Goal: Information Seeking & Learning: Learn about a topic

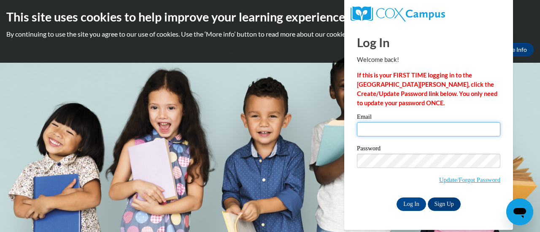
click at [396, 130] on input "Email" at bounding box center [428, 129] width 143 height 14
type input "marriottsvillemd@goddardschools.com"
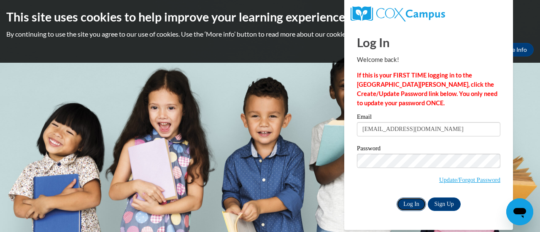
click at [412, 203] on input "Log In" at bounding box center [412, 205] width 30 height 14
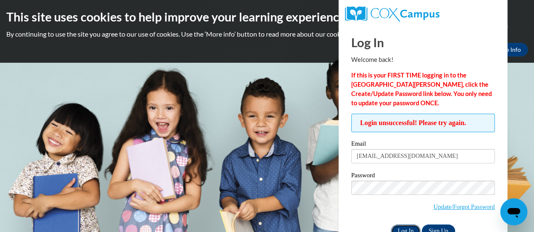
click at [402, 230] on input "Log In" at bounding box center [406, 232] width 30 height 14
click at [404, 227] on input "Log In" at bounding box center [406, 232] width 30 height 14
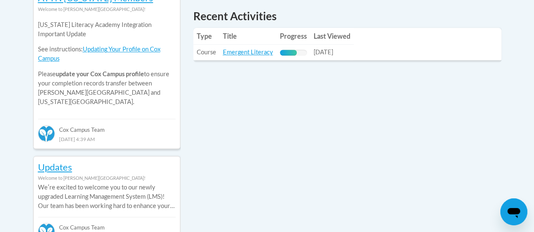
scroll to position [392, 0]
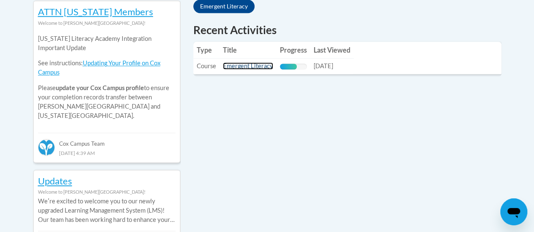
click at [255, 67] on link "Emergent Literacy" at bounding box center [248, 65] width 50 height 7
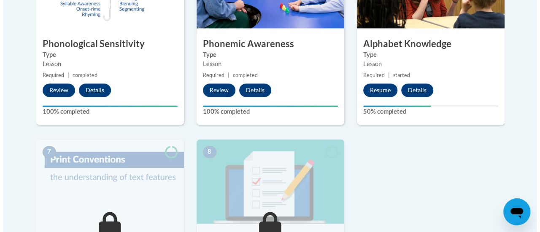
scroll to position [548, 0]
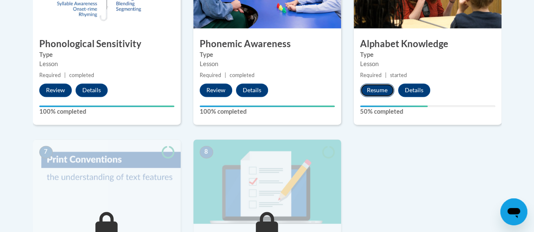
click at [376, 88] on button "Resume" at bounding box center [377, 91] width 34 height 14
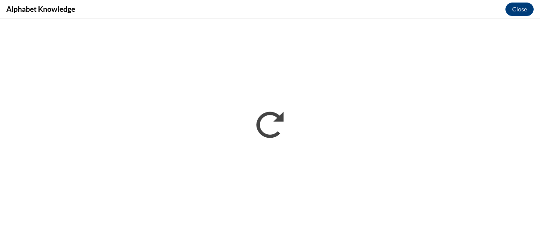
scroll to position [0, 0]
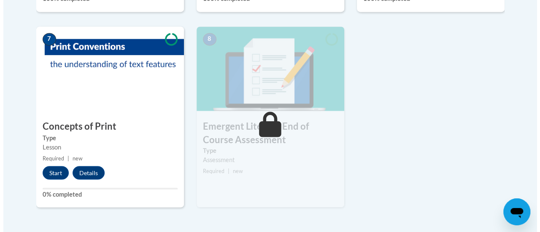
scroll to position [675, 0]
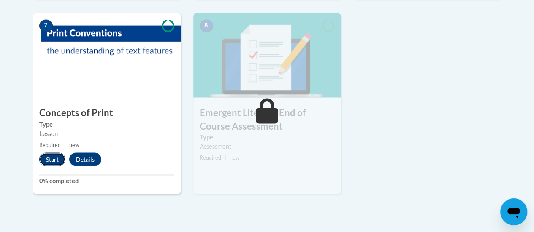
click at [54, 159] on button "Start" at bounding box center [52, 160] width 26 height 14
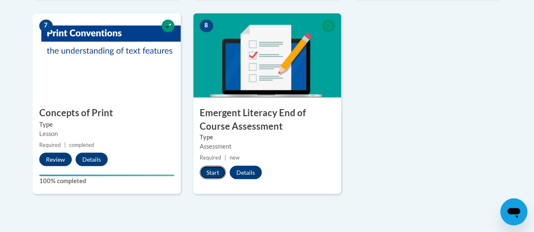
click at [211, 171] on button "Start" at bounding box center [213, 173] width 26 height 14
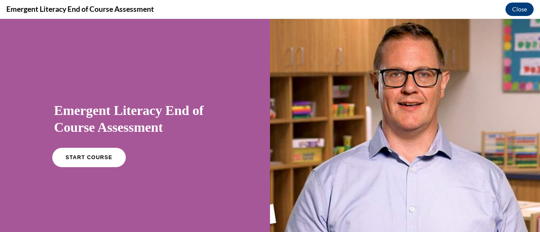
click at [83, 157] on span "START COURSE" at bounding box center [88, 158] width 47 height 6
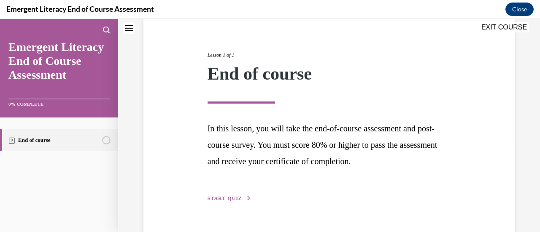
scroll to position [106, 0]
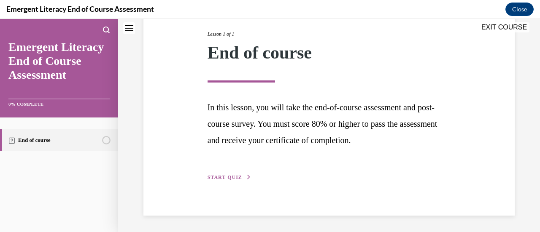
click at [227, 178] on span "START QUIZ" at bounding box center [225, 178] width 35 height 6
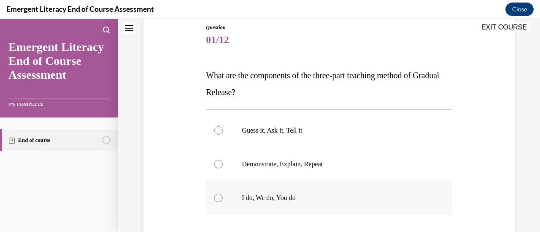
click at [217, 196] on div at bounding box center [218, 198] width 8 height 8
click at [217, 196] on input "I do, We do, You do" at bounding box center [218, 198] width 8 height 8
radio input "true"
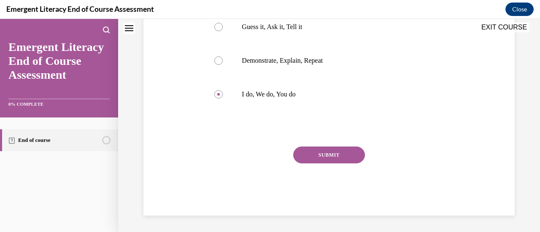
click at [328, 156] on button "SUBMIT" at bounding box center [329, 155] width 72 height 17
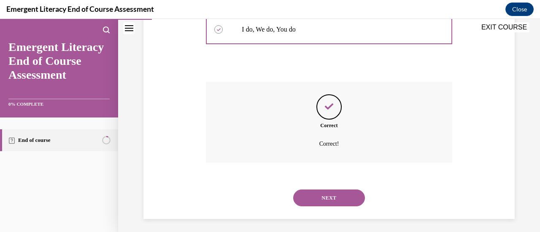
scroll to position [266, 0]
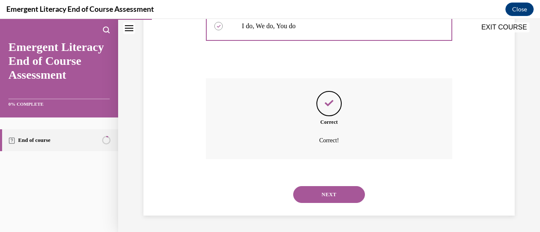
click at [326, 190] on button "NEXT" at bounding box center [329, 194] width 72 height 17
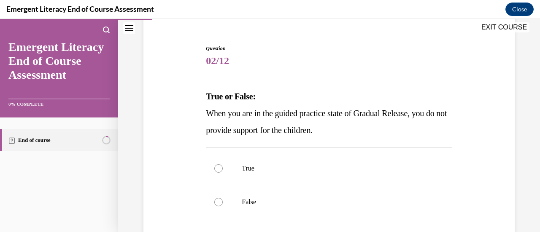
scroll to position [84, 0]
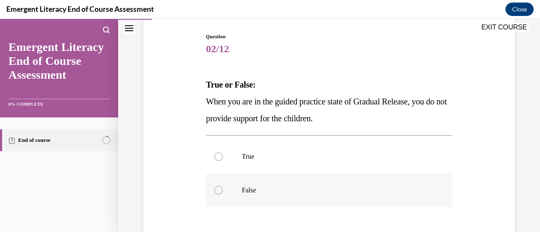
click at [221, 191] on div at bounding box center [218, 190] width 8 height 8
click at [221, 191] on input "False" at bounding box center [218, 190] width 8 height 8
radio input "true"
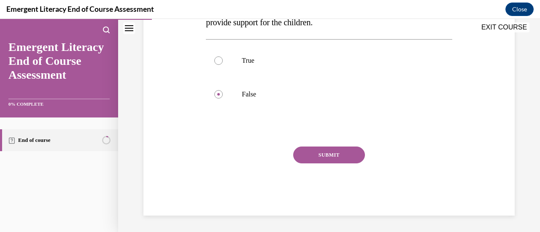
click at [321, 159] on button "SUBMIT" at bounding box center [329, 155] width 72 height 17
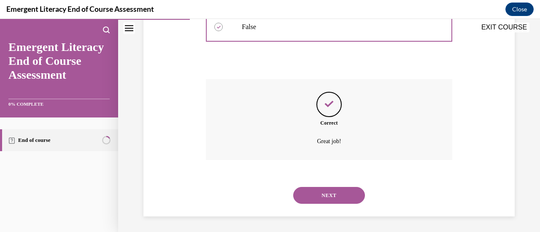
scroll to position [249, 0]
click at [320, 192] on button "NEXT" at bounding box center [329, 194] width 72 height 17
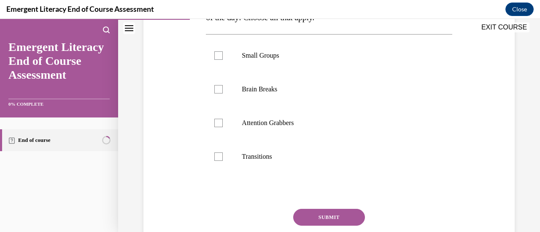
scroll to position [84, 0]
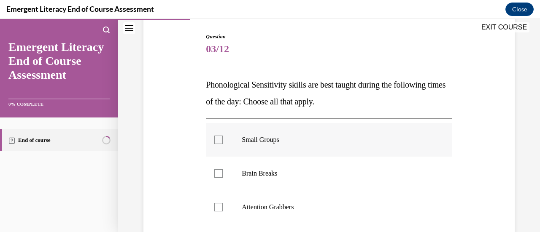
click at [215, 140] on div at bounding box center [218, 140] width 8 height 8
click at [215, 140] on input "Small Groups" at bounding box center [218, 140] width 8 height 8
checkbox input "true"
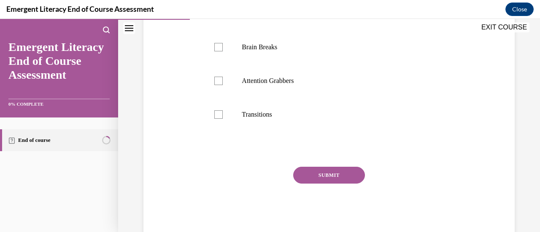
click at [324, 171] on button "SUBMIT" at bounding box center [329, 175] width 72 height 17
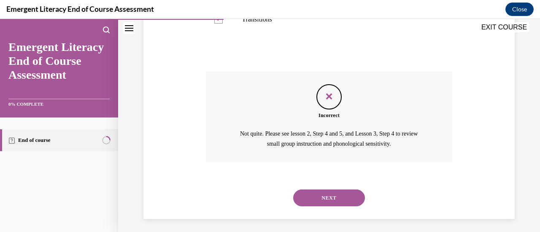
scroll to position [309, 0]
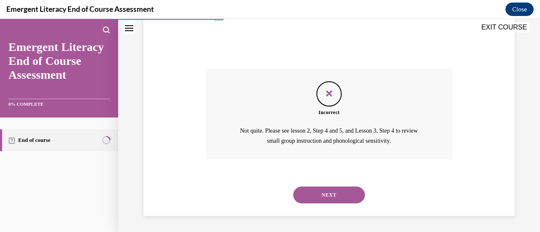
click at [327, 192] on button "NEXT" at bounding box center [329, 195] width 72 height 17
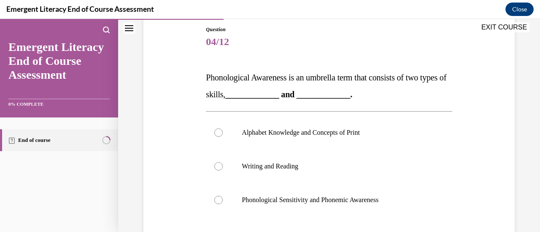
scroll to position [96, 0]
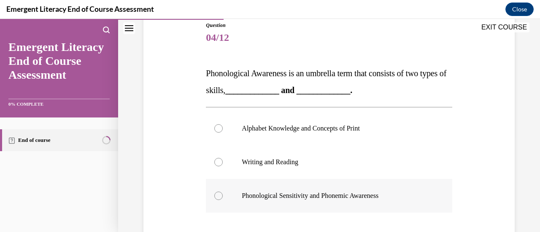
click at [219, 197] on div at bounding box center [218, 196] width 8 height 8
click at [219, 197] on input "Phonological Sensitivity and Phonemic Awareness" at bounding box center [218, 196] width 8 height 8
radio input "true"
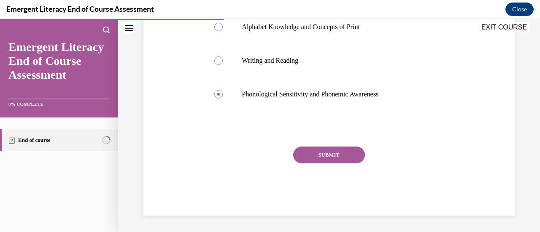
click at [333, 159] on button "SUBMIT" at bounding box center [329, 155] width 72 height 17
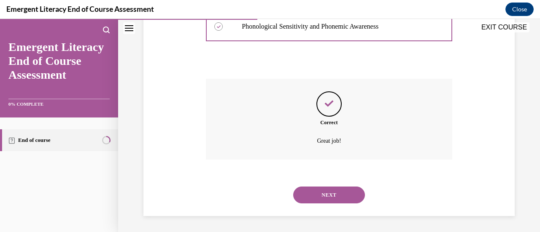
scroll to position [266, 0]
click at [324, 193] on button "NEXT" at bounding box center [329, 194] width 72 height 17
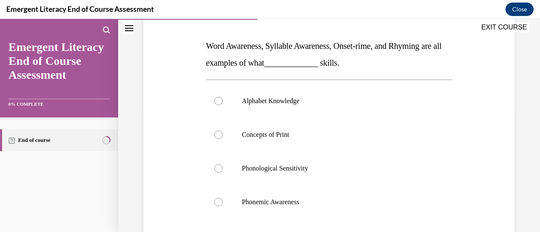
scroll to position [127, 0]
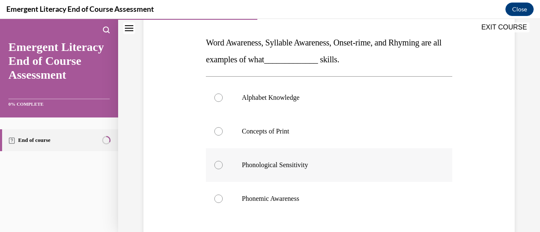
click at [217, 164] on div at bounding box center [218, 165] width 8 height 8
click at [217, 164] on input "Phonological Sensitivity" at bounding box center [218, 165] width 8 height 8
radio input "true"
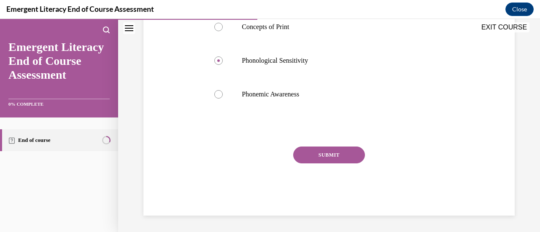
click at [344, 157] on button "SUBMIT" at bounding box center [329, 155] width 72 height 17
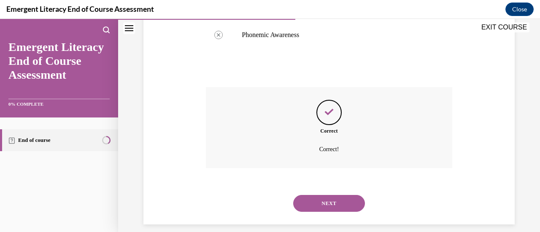
scroll to position [300, 0]
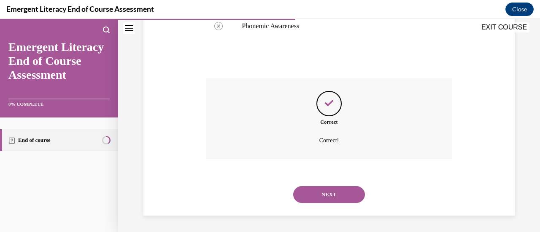
click at [321, 195] on button "NEXT" at bounding box center [329, 194] width 72 height 17
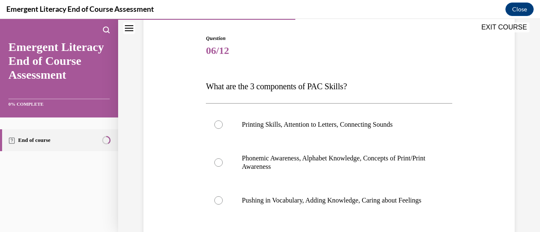
scroll to position [84, 0]
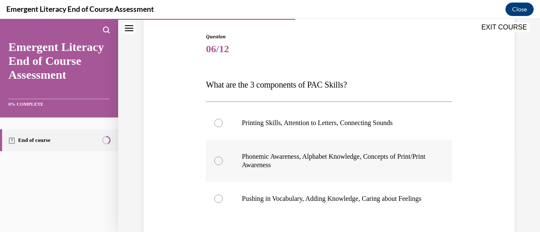
click at [217, 161] on div at bounding box center [218, 161] width 8 height 8
click at [217, 161] on input "Phonemic Awareness, Alphabet Knowledge, Concepts of Print/Print Awareness" at bounding box center [218, 161] width 8 height 8
radio input "true"
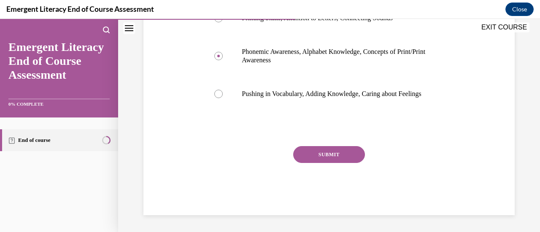
click at [340, 159] on button "SUBMIT" at bounding box center [329, 154] width 72 height 17
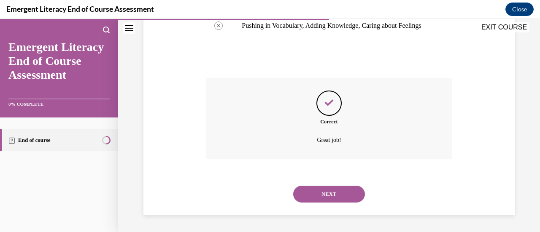
scroll to position [266, 0]
click at [338, 195] on button "NEXT" at bounding box center [329, 194] width 72 height 17
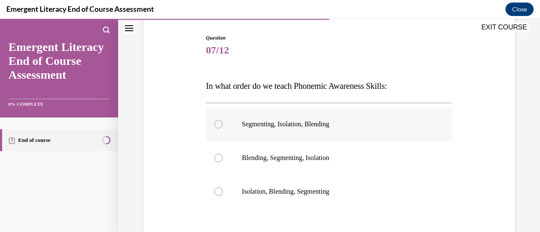
scroll to position [84, 0]
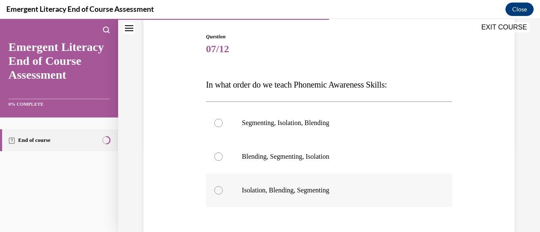
click at [219, 191] on div at bounding box center [218, 190] width 8 height 8
click at [219, 191] on input "Isolation, Blending, Segmenting" at bounding box center [218, 190] width 8 height 8
radio input "true"
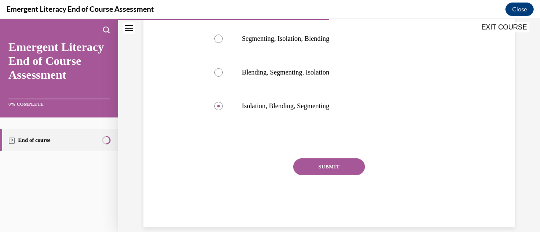
click at [343, 166] on button "SUBMIT" at bounding box center [329, 167] width 72 height 17
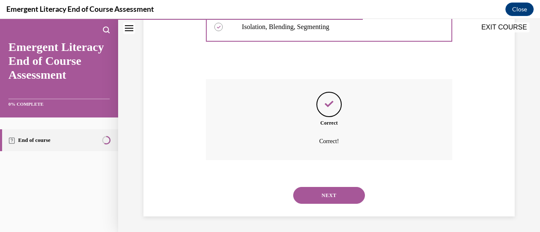
scroll to position [249, 0]
click at [329, 192] on button "NEXT" at bounding box center [329, 194] width 72 height 17
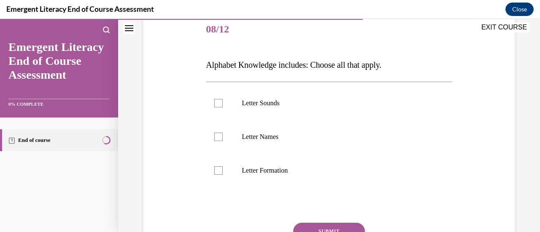
scroll to position [127, 0]
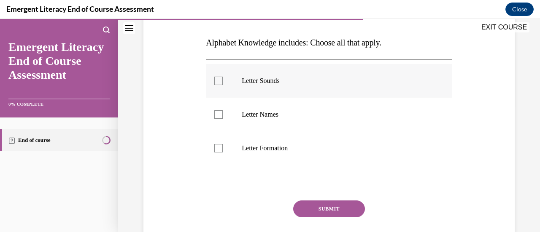
click at [218, 84] on div at bounding box center [218, 81] width 8 height 8
click at [218, 84] on input "Letter Sounds" at bounding box center [218, 81] width 8 height 8
checkbox input "true"
click at [323, 209] on button "SUBMIT" at bounding box center [329, 209] width 72 height 17
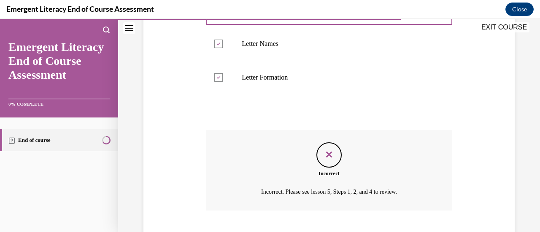
scroll to position [249, 0]
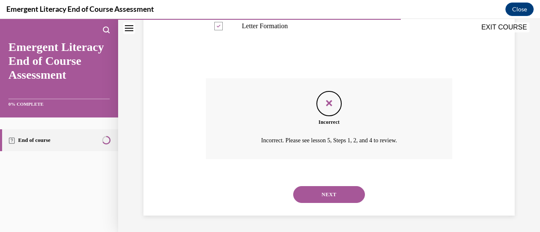
click at [327, 196] on button "NEXT" at bounding box center [329, 194] width 72 height 17
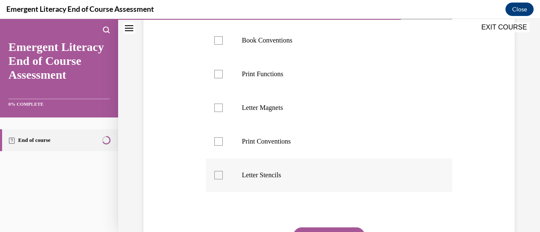
scroll to position [211, 0]
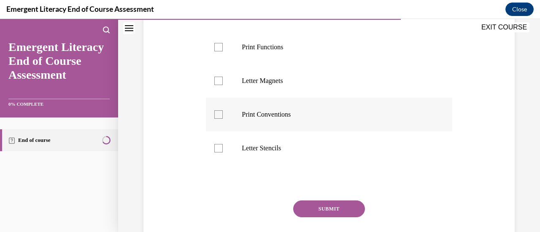
click at [218, 119] on div at bounding box center [218, 115] width 8 height 8
click at [218, 119] on input "Print Conventions" at bounding box center [218, 115] width 8 height 8
checkbox input "true"
click at [333, 218] on button "SUBMIT" at bounding box center [329, 209] width 72 height 17
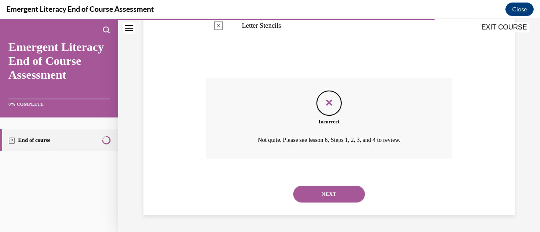
scroll to position [350, 0]
click at [330, 194] on button "NEXT" at bounding box center [329, 194] width 72 height 17
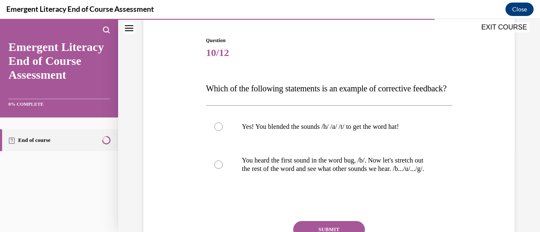
scroll to position [84, 0]
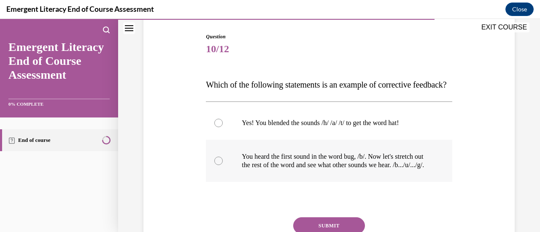
click at [219, 165] on div at bounding box center [218, 161] width 8 height 8
click at [219, 165] on input "You heard the first sound in the word bug, /b/. Now let's stretch out the rest …" at bounding box center [218, 161] width 8 height 8
radio input "true"
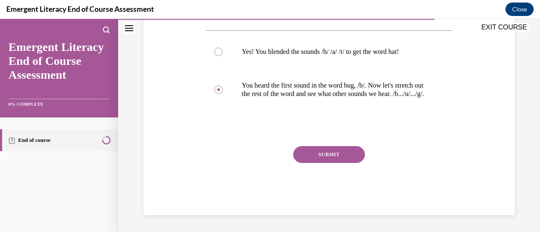
click at [332, 157] on button "SUBMIT" at bounding box center [329, 154] width 72 height 17
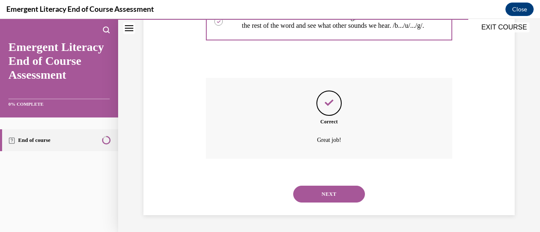
scroll to position [249, 0]
click at [324, 191] on button "NEXT" at bounding box center [329, 194] width 72 height 17
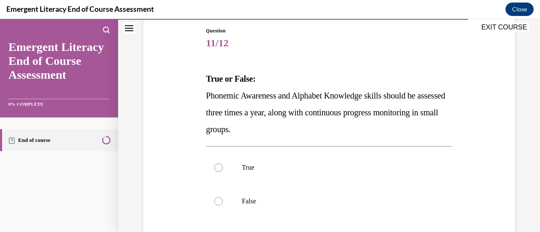
scroll to position [127, 0]
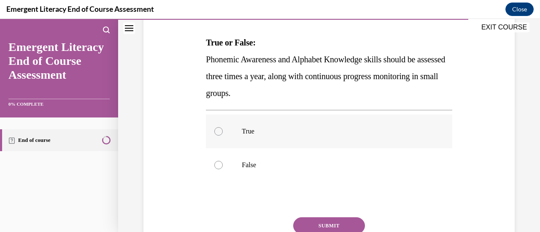
click at [219, 129] on div at bounding box center [218, 131] width 8 height 8
click at [219, 129] on input "True" at bounding box center [218, 131] width 8 height 8
radio input "true"
click at [337, 224] on button "SUBMIT" at bounding box center [329, 226] width 72 height 17
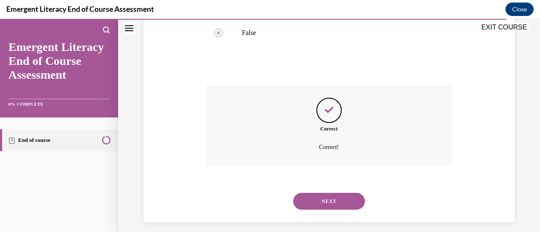
scroll to position [266, 0]
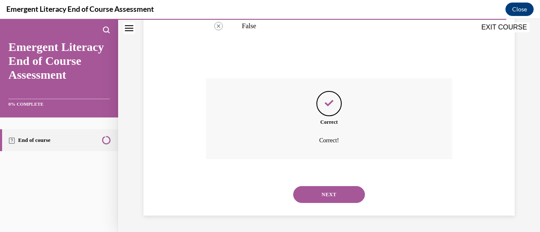
click at [332, 197] on button "NEXT" at bounding box center [329, 194] width 72 height 17
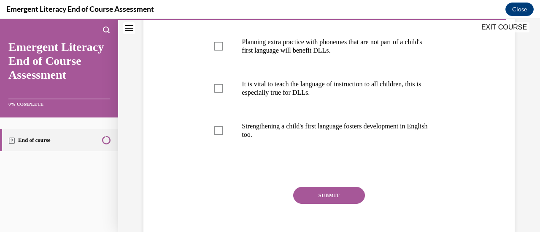
scroll to position [211, 0]
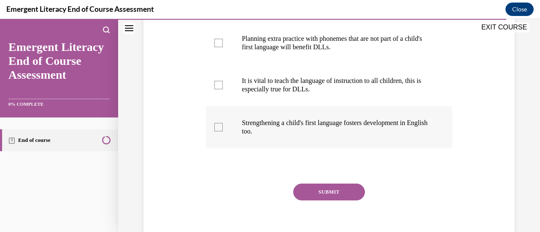
click at [215, 132] on div at bounding box center [218, 127] width 8 height 8
click at [215, 132] on input "Strengthening a child's first language fosters development in English too." at bounding box center [218, 127] width 8 height 8
checkbox input "true"
click at [331, 201] on button "SUBMIT" at bounding box center [329, 192] width 72 height 17
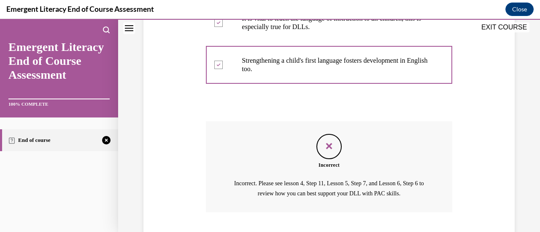
scroll to position [335, 0]
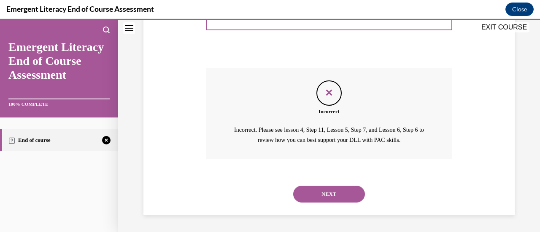
click at [331, 197] on button "NEXT" at bounding box center [329, 194] width 72 height 17
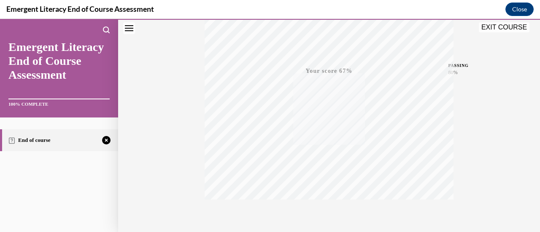
scroll to position [219, 0]
click at [324, 182] on icon "button" at bounding box center [329, 181] width 30 height 9
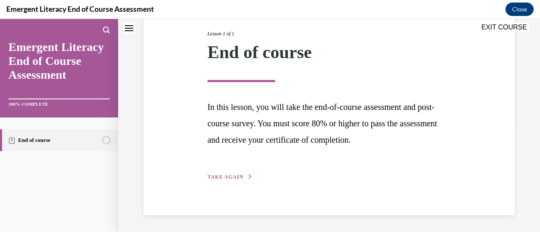
scroll to position [106, 0]
click at [227, 175] on span "TAKE AGAIN" at bounding box center [226, 178] width 36 height 6
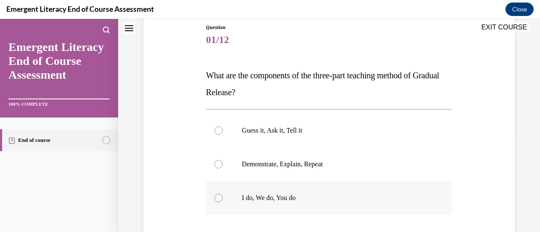
click at [216, 197] on div at bounding box center [218, 198] width 8 height 8
click at [216, 197] on input "I do, We do, You do" at bounding box center [218, 198] width 8 height 8
radio input "true"
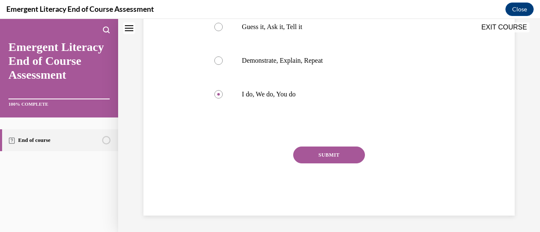
click at [324, 154] on button "SUBMIT" at bounding box center [329, 155] width 72 height 17
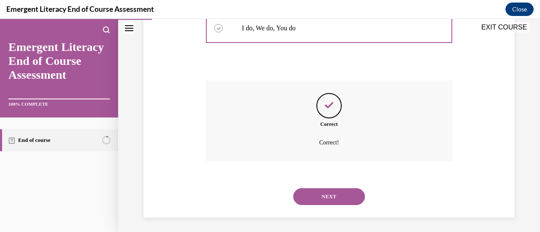
scroll to position [266, 0]
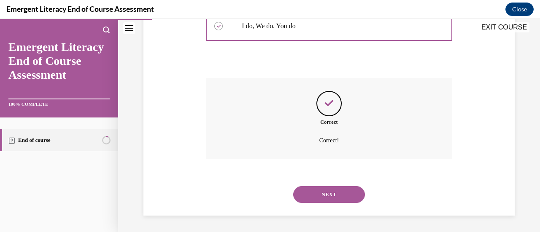
click at [346, 195] on button "NEXT" at bounding box center [329, 194] width 72 height 17
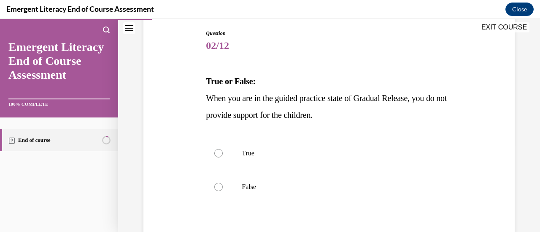
scroll to position [127, 0]
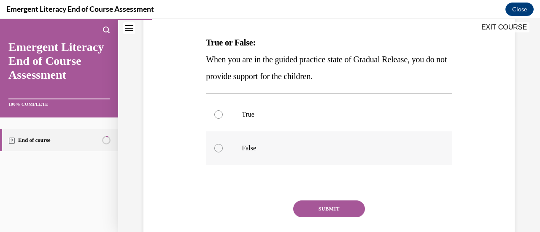
click at [216, 147] on div at bounding box center [218, 148] width 8 height 8
click at [216, 147] on input "False" at bounding box center [218, 148] width 8 height 8
radio input "true"
click at [327, 205] on button "SUBMIT" at bounding box center [329, 209] width 72 height 17
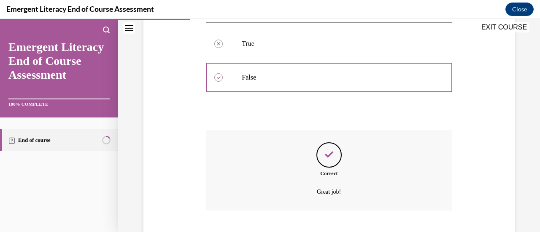
scroll to position [249, 0]
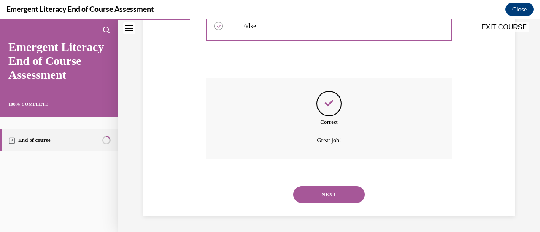
click at [326, 194] on button "NEXT" at bounding box center [329, 194] width 72 height 17
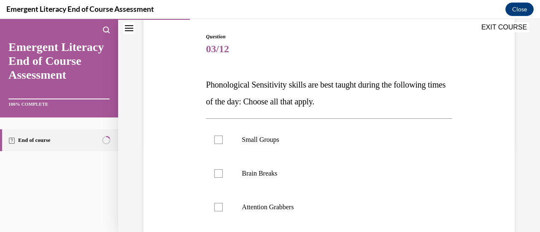
scroll to position [127, 0]
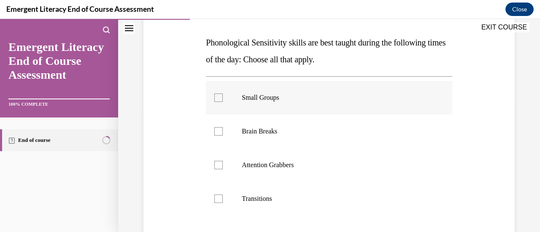
click at [217, 98] on div at bounding box center [218, 98] width 8 height 8
click at [217, 98] on input "Small Groups" at bounding box center [218, 98] width 8 height 8
checkbox input "true"
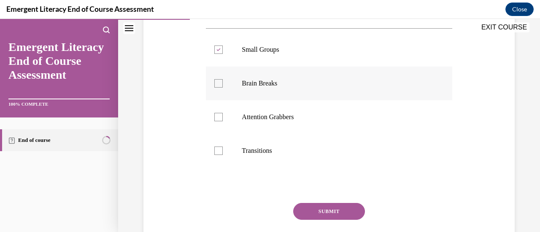
scroll to position [211, 0]
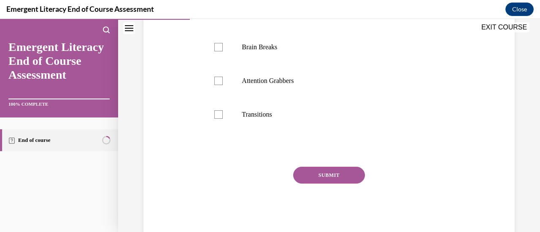
click at [332, 174] on button "SUBMIT" at bounding box center [329, 175] width 72 height 17
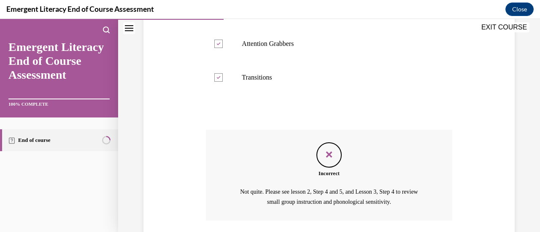
scroll to position [309, 0]
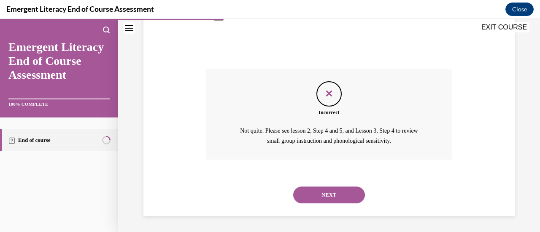
click at [332, 192] on button "NEXT" at bounding box center [329, 195] width 72 height 17
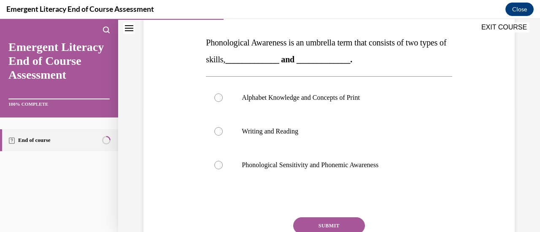
scroll to position [169, 0]
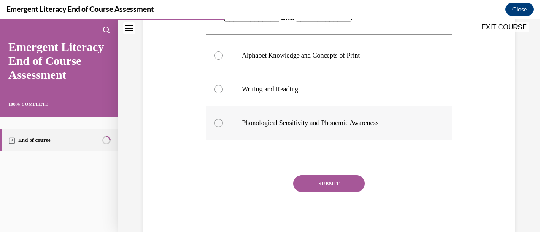
click at [219, 126] on div at bounding box center [218, 123] width 8 height 8
click at [219, 126] on input "Phonological Sensitivity and Phonemic Awareness" at bounding box center [218, 123] width 8 height 8
radio input "true"
click at [339, 183] on button "SUBMIT" at bounding box center [329, 184] width 72 height 17
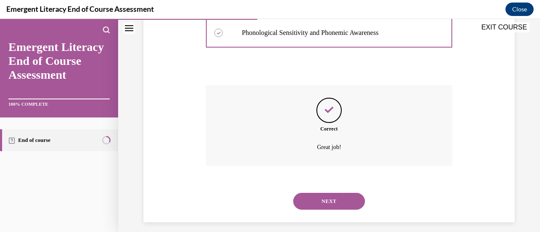
scroll to position [266, 0]
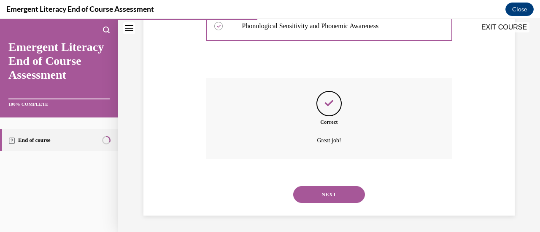
click at [330, 195] on button "NEXT" at bounding box center [329, 194] width 72 height 17
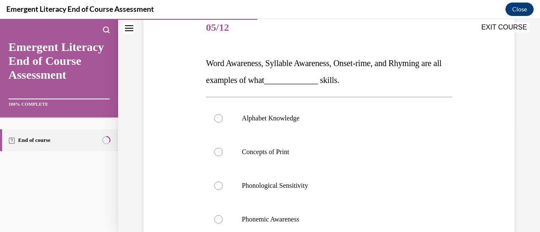
scroll to position [127, 0]
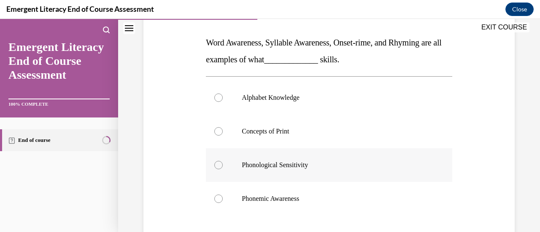
click at [220, 165] on div at bounding box center [218, 165] width 8 height 8
click at [220, 165] on input "Phonological Sensitivity" at bounding box center [218, 165] width 8 height 8
radio input "true"
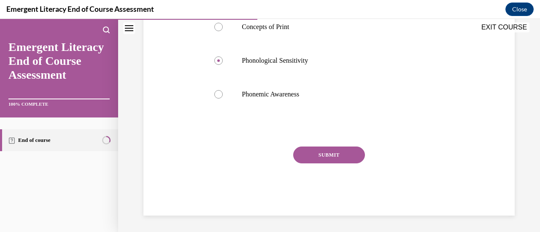
click at [337, 158] on button "SUBMIT" at bounding box center [329, 155] width 72 height 17
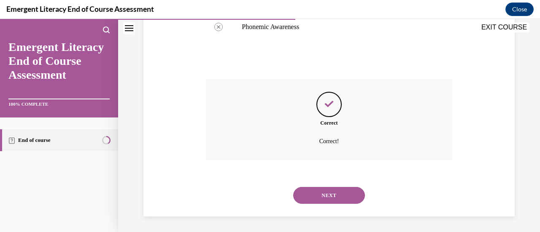
scroll to position [300, 0]
click at [335, 189] on button "NEXT" at bounding box center [329, 194] width 72 height 17
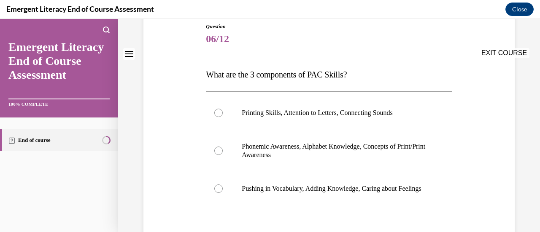
scroll to position [127, 0]
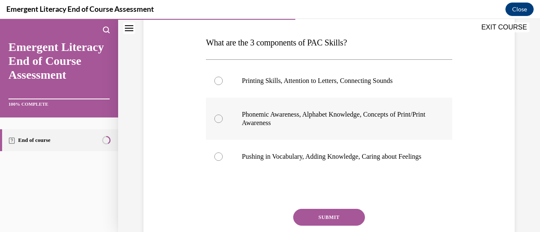
click at [215, 118] on div at bounding box center [218, 119] width 8 height 8
click at [215, 118] on input "Phonemic Awareness, Alphabet Knowledge, Concepts of Print/Print Awareness" at bounding box center [218, 119] width 8 height 8
radio input "true"
click at [318, 224] on button "SUBMIT" at bounding box center [329, 217] width 72 height 17
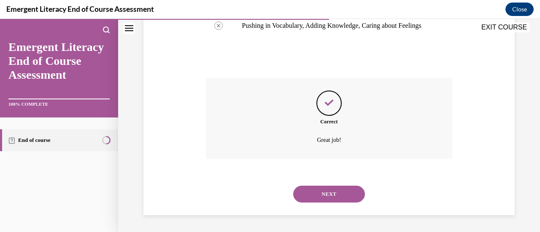
scroll to position [266, 0]
click at [330, 196] on button "NEXT" at bounding box center [329, 194] width 72 height 17
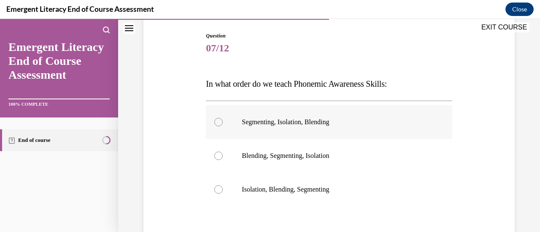
scroll to position [127, 0]
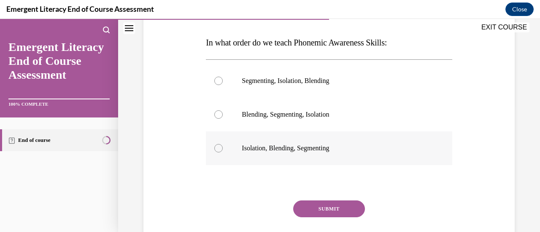
click at [217, 148] on div at bounding box center [218, 148] width 8 height 8
click at [217, 148] on input "Isolation, Blending, Segmenting" at bounding box center [218, 148] width 8 height 8
radio input "true"
click at [330, 210] on button "SUBMIT" at bounding box center [329, 209] width 72 height 17
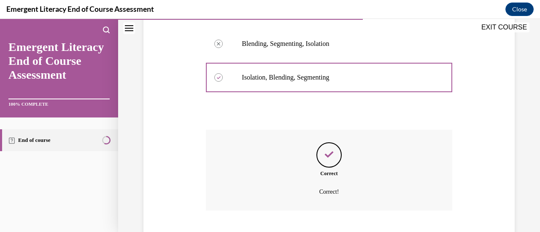
scroll to position [249, 0]
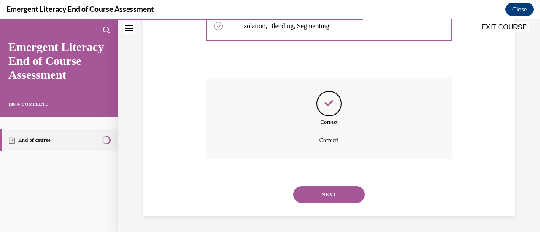
click at [327, 198] on button "NEXT" at bounding box center [329, 194] width 72 height 17
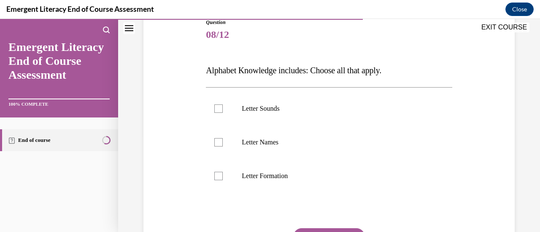
scroll to position [127, 0]
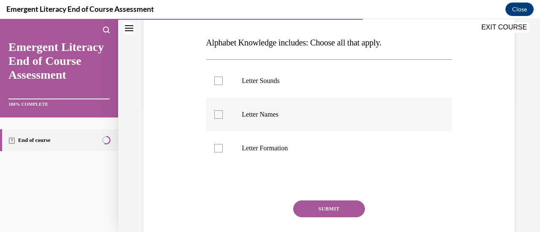
click at [218, 115] on div at bounding box center [218, 115] width 8 height 8
click at [218, 115] on input "Letter Names" at bounding box center [218, 115] width 8 height 8
checkbox input "true"
click at [343, 215] on button "SUBMIT" at bounding box center [329, 209] width 72 height 17
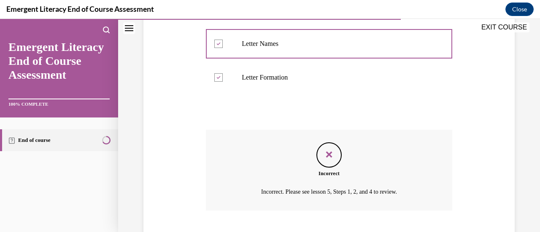
scroll to position [249, 0]
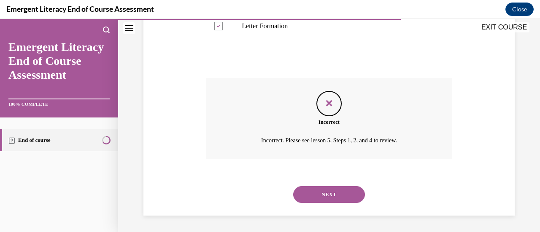
click at [331, 198] on button "NEXT" at bounding box center [329, 194] width 72 height 17
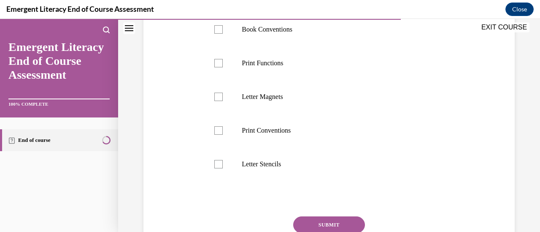
scroll to position [197, 0]
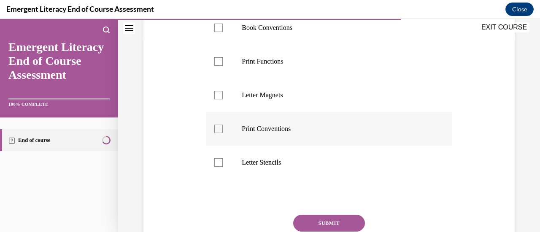
click at [220, 133] on div at bounding box center [218, 129] width 8 height 8
click at [220, 133] on input "Print Conventions" at bounding box center [218, 129] width 8 height 8
checkbox input "true"
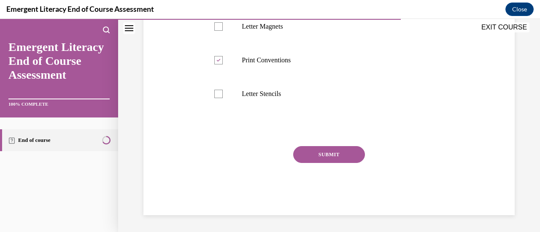
click at [321, 158] on button "SUBMIT" at bounding box center [329, 154] width 72 height 17
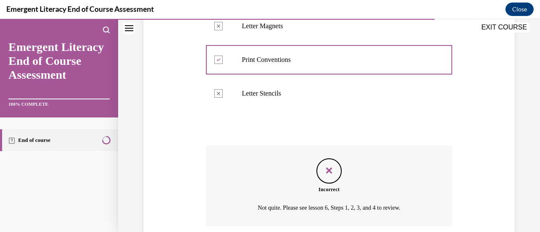
scroll to position [350, 0]
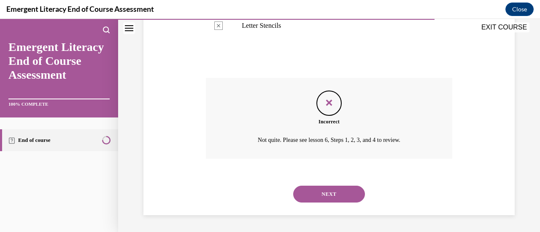
click at [322, 198] on button "NEXT" at bounding box center [329, 194] width 72 height 17
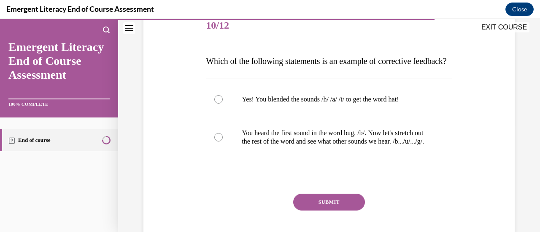
scroll to position [127, 0]
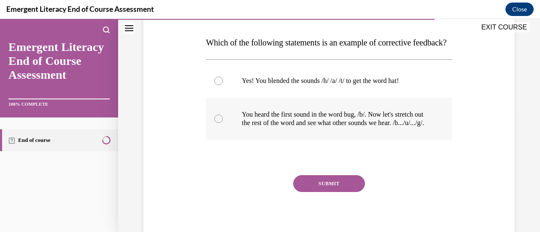
click at [220, 123] on div at bounding box center [218, 119] width 8 height 8
click at [220, 123] on input "You heard the first sound in the word bug, /b/. Now let's stretch out the rest …" at bounding box center [218, 119] width 8 height 8
radio input "true"
click at [329, 192] on button "SUBMIT" at bounding box center [329, 184] width 72 height 17
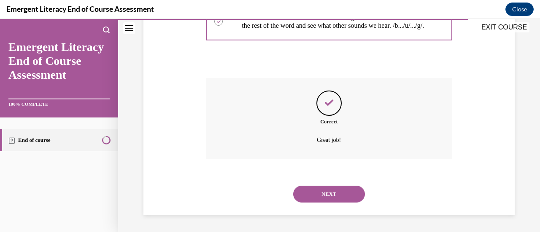
scroll to position [249, 0]
click at [328, 198] on button "NEXT" at bounding box center [329, 194] width 72 height 17
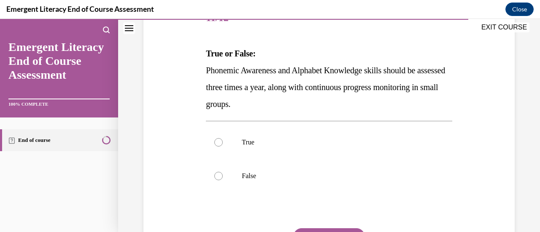
scroll to position [127, 0]
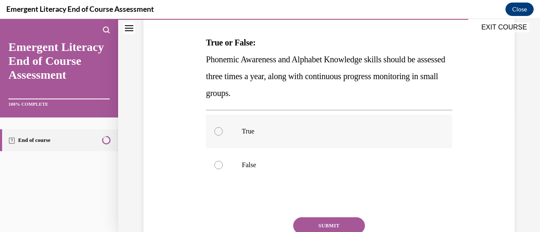
click at [218, 134] on div at bounding box center [218, 131] width 8 height 8
click at [218, 134] on input "True" at bounding box center [218, 131] width 8 height 8
radio input "true"
click at [321, 227] on button "SUBMIT" at bounding box center [329, 226] width 72 height 17
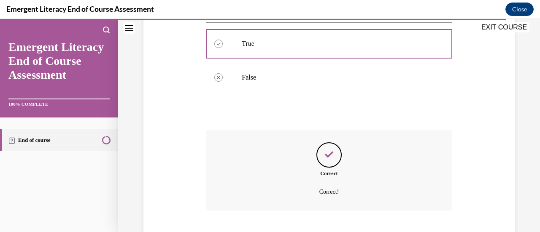
scroll to position [266, 0]
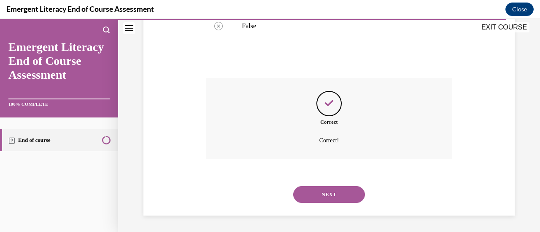
click at [321, 200] on button "NEXT" at bounding box center [329, 194] width 72 height 17
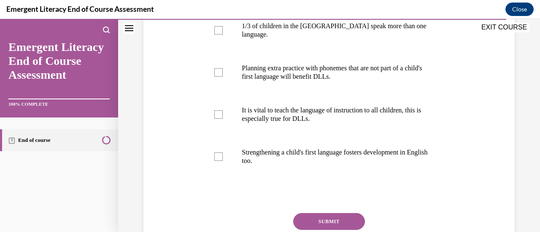
scroll to position [169, 0]
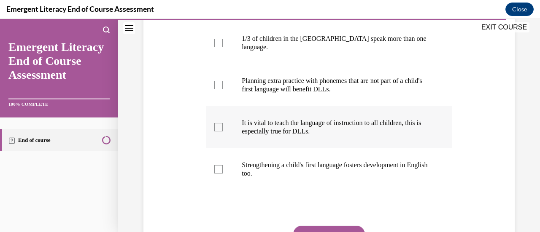
click at [218, 132] on div at bounding box center [218, 127] width 8 height 8
click at [218, 132] on input "It is vital to teach the language of instruction to all children, this is espec…" at bounding box center [218, 127] width 8 height 8
checkbox input "true"
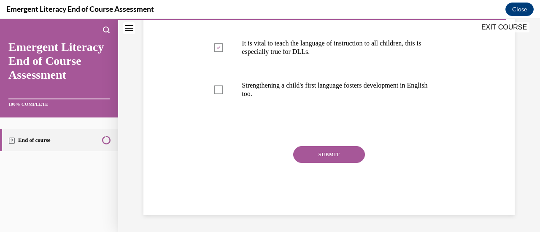
click at [336, 161] on button "SUBMIT" at bounding box center [329, 154] width 72 height 17
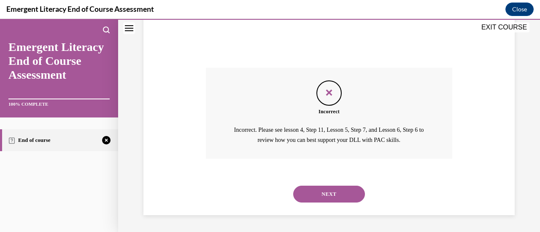
scroll to position [335, 0]
click at [330, 195] on button "NEXT" at bounding box center [329, 194] width 72 height 17
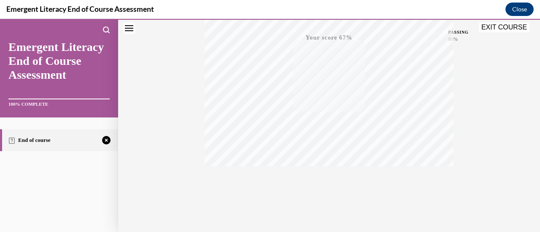
scroll to position [219, 0]
click at [326, 170] on span "TAKE AGAIN" at bounding box center [329, 169] width 30 height 5
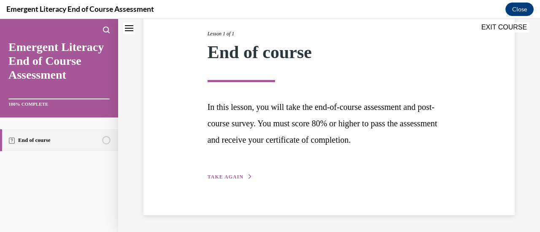
scroll to position [106, 0]
click at [231, 176] on span "TAKE AGAIN" at bounding box center [226, 178] width 36 height 6
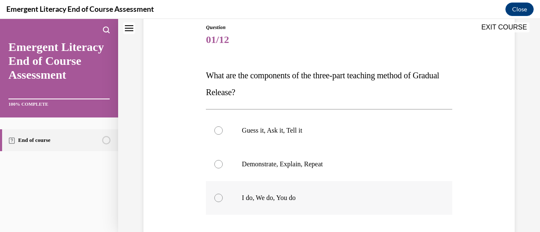
click at [219, 196] on div at bounding box center [218, 198] width 8 height 8
click at [219, 196] on input "I do, We do, You do" at bounding box center [218, 198] width 8 height 8
radio input "true"
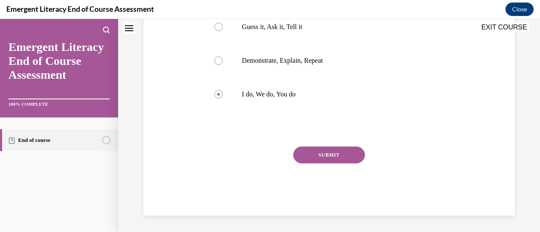
drag, startPoint x: 334, startPoint y: 156, endPoint x: 335, endPoint y: 160, distance: 4.2
click at [334, 159] on button "SUBMIT" at bounding box center [329, 155] width 72 height 17
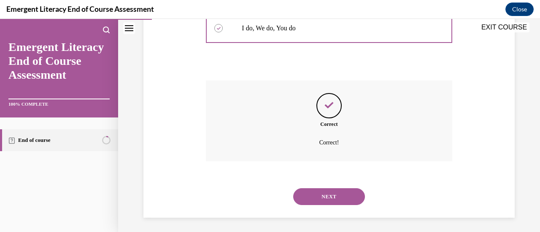
scroll to position [266, 0]
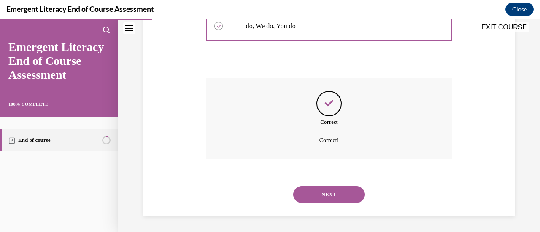
click at [332, 193] on button "NEXT" at bounding box center [329, 194] width 72 height 17
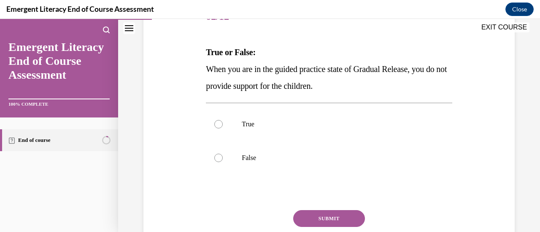
scroll to position [127, 0]
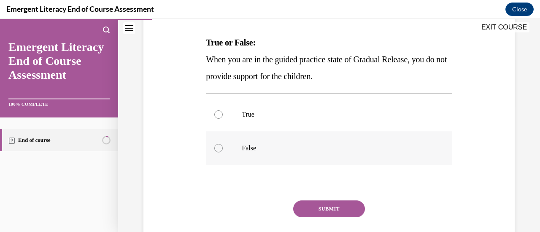
click at [220, 149] on div at bounding box center [218, 148] width 8 height 8
click at [220, 149] on input "False" at bounding box center [218, 148] width 8 height 8
radio input "true"
click at [357, 211] on button "SUBMIT" at bounding box center [329, 209] width 72 height 17
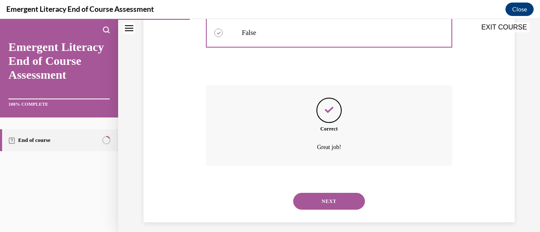
scroll to position [249, 0]
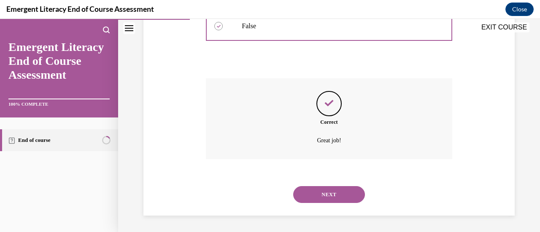
click at [338, 195] on button "NEXT" at bounding box center [329, 194] width 72 height 17
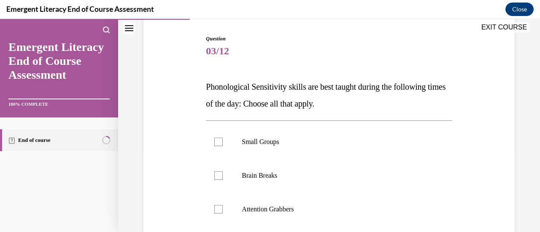
scroll to position [127, 0]
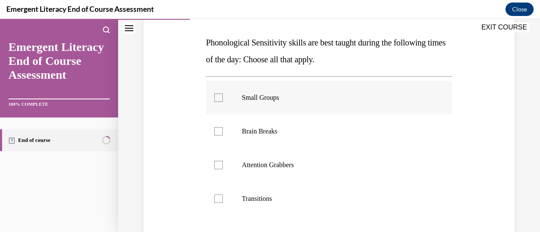
click at [216, 99] on div at bounding box center [218, 98] width 8 height 8
click at [216, 99] on input "Small Groups" at bounding box center [218, 98] width 8 height 8
checkbox input "true"
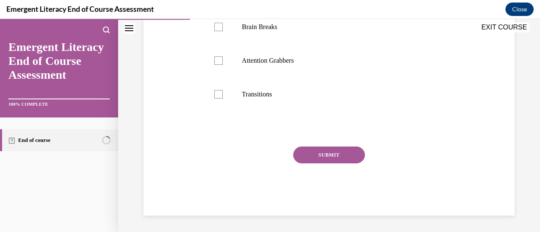
click at [334, 157] on button "SUBMIT" at bounding box center [329, 155] width 72 height 17
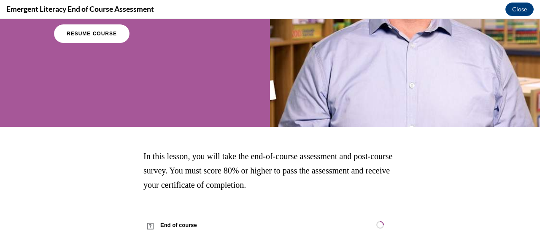
scroll to position [152, 0]
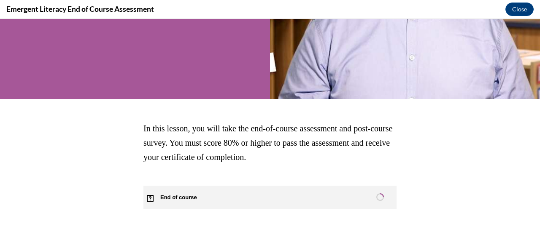
click at [168, 199] on span "End of course" at bounding box center [183, 198] width 80 height 24
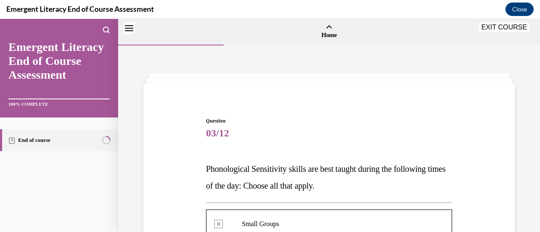
scroll to position [309, 0]
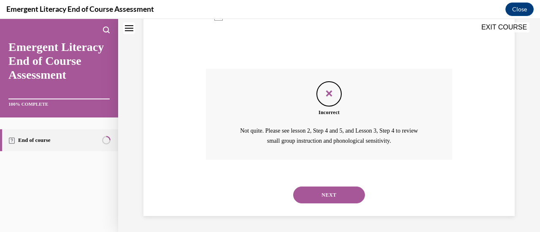
click at [328, 193] on button "NEXT" at bounding box center [329, 195] width 72 height 17
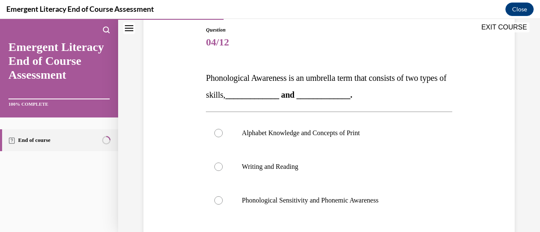
scroll to position [127, 0]
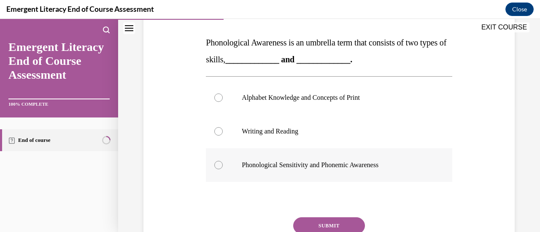
click at [216, 165] on div at bounding box center [218, 165] width 8 height 8
click at [216, 165] on input "Phonological Sensitivity and Phonemic Awareness" at bounding box center [218, 165] width 8 height 8
radio input "true"
click at [333, 224] on button "SUBMIT" at bounding box center [329, 226] width 72 height 17
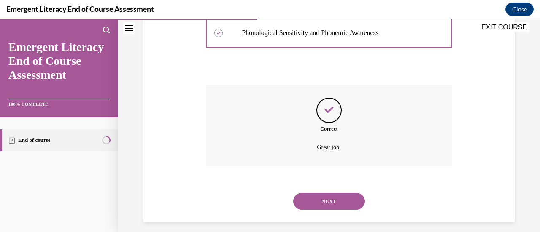
scroll to position [266, 0]
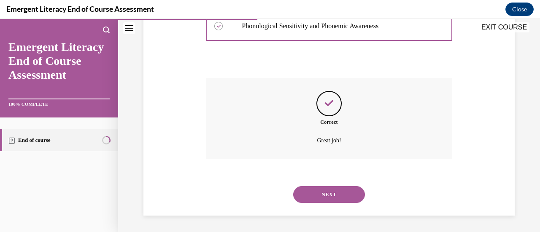
click at [319, 197] on button "NEXT" at bounding box center [329, 194] width 72 height 17
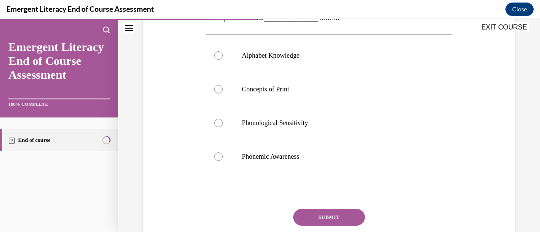
scroll to position [127, 0]
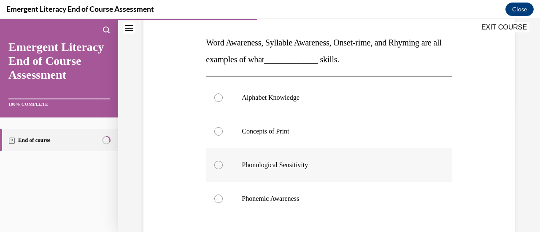
click at [217, 162] on div at bounding box center [218, 165] width 8 height 8
click at [217, 162] on input "Phonological Sensitivity" at bounding box center [218, 165] width 8 height 8
radio input "true"
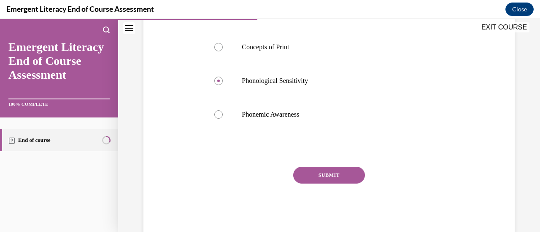
click at [343, 179] on button "SUBMIT" at bounding box center [329, 175] width 72 height 17
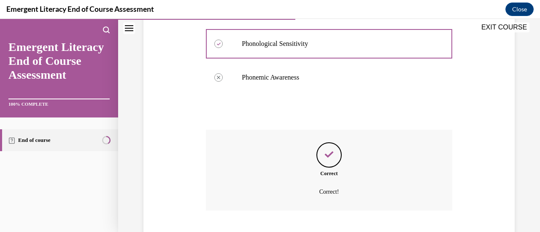
scroll to position [300, 0]
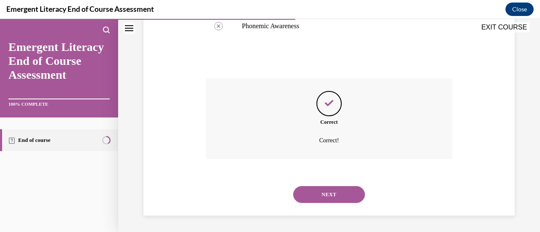
click at [333, 194] on button "NEXT" at bounding box center [329, 194] width 72 height 17
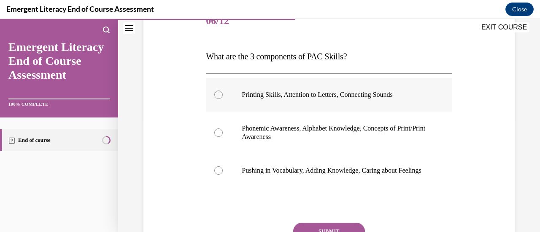
scroll to position [127, 0]
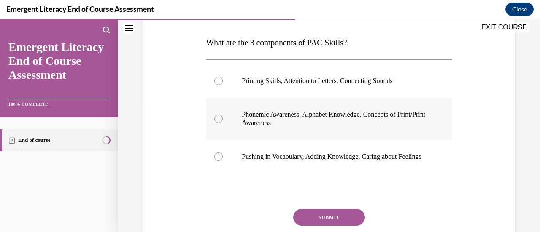
click at [221, 119] on div at bounding box center [218, 119] width 8 height 8
click at [221, 119] on input "Phonemic Awareness, Alphabet Knowledge, Concepts of Print/Print Awareness" at bounding box center [218, 119] width 8 height 8
radio input "true"
click at [324, 226] on button "SUBMIT" at bounding box center [329, 217] width 72 height 17
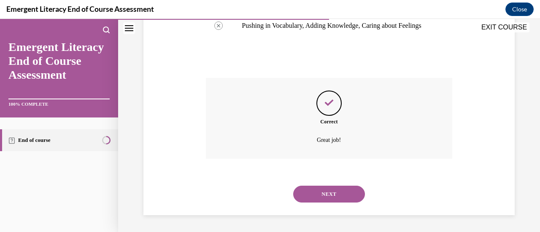
scroll to position [266, 0]
click at [324, 198] on button "NEXT" at bounding box center [329, 194] width 72 height 17
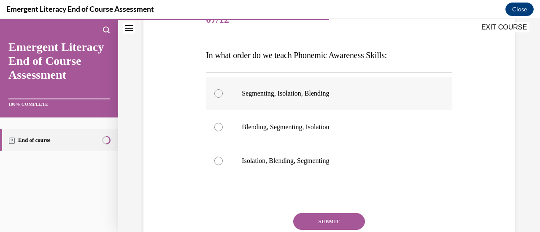
scroll to position [127, 0]
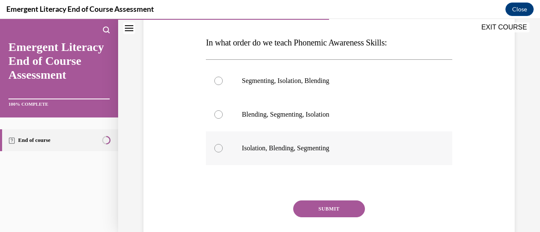
click at [221, 148] on div at bounding box center [218, 148] width 8 height 8
click at [221, 148] on input "Isolation, Blending, Segmenting" at bounding box center [218, 148] width 8 height 8
radio input "true"
click at [325, 207] on button "SUBMIT" at bounding box center [329, 209] width 72 height 17
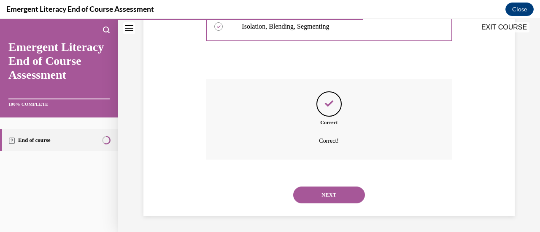
scroll to position [249, 0]
click at [328, 196] on button "NEXT" at bounding box center [329, 194] width 72 height 17
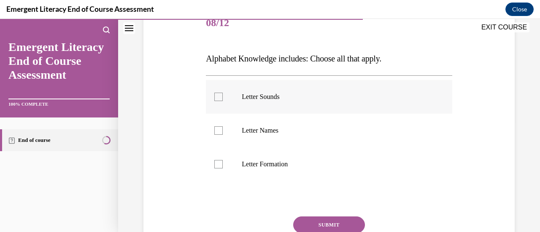
scroll to position [127, 0]
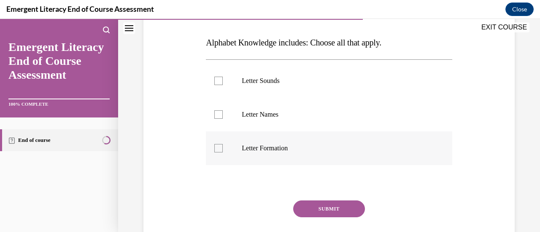
click at [219, 148] on div at bounding box center [218, 148] width 8 height 8
click at [219, 148] on input "Letter Formation" at bounding box center [218, 148] width 8 height 8
checkbox input "true"
click at [340, 213] on button "SUBMIT" at bounding box center [329, 209] width 72 height 17
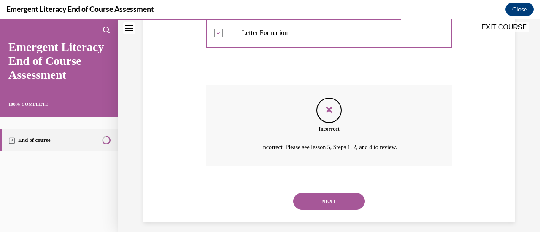
scroll to position [249, 0]
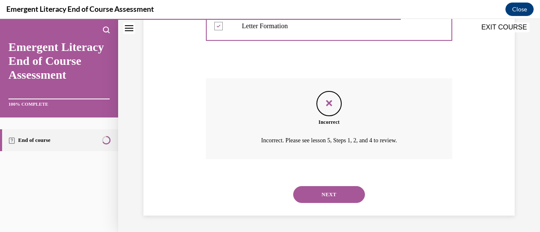
click at [335, 198] on button "NEXT" at bounding box center [329, 194] width 72 height 17
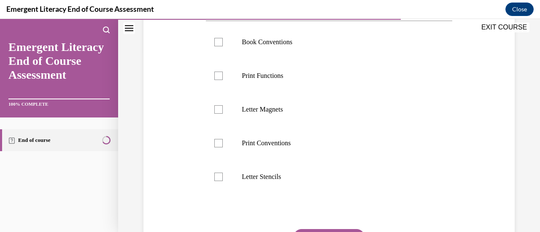
scroll to position [169, 0]
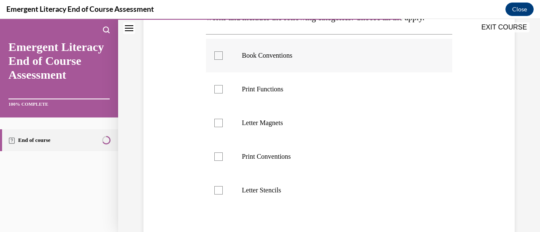
click at [219, 60] on div at bounding box center [218, 55] width 8 height 8
click at [219, 60] on input "Book Conventions" at bounding box center [218, 55] width 8 height 8
checkbox input "true"
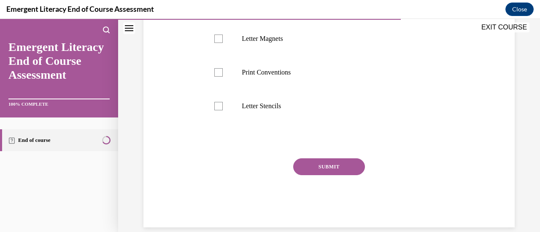
click at [329, 176] on button "SUBMIT" at bounding box center [329, 167] width 72 height 17
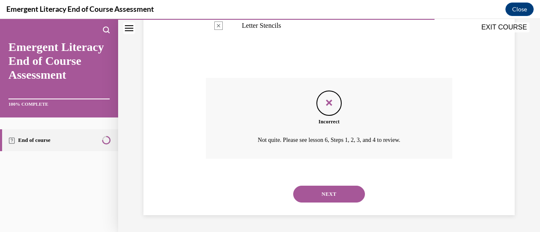
scroll to position [350, 0]
click at [336, 194] on button "NEXT" at bounding box center [329, 194] width 72 height 17
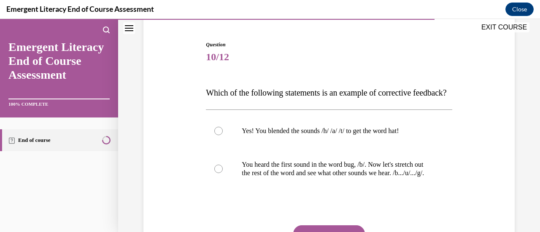
scroll to position [84, 0]
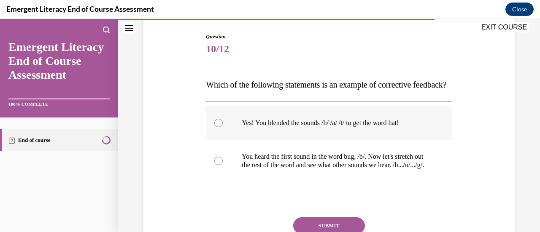
click at [218, 127] on div at bounding box center [218, 123] width 8 height 8
click at [218, 127] on input "Yes! You blended the sounds /h/ /a/ /t/ to get the word hat!" at bounding box center [218, 123] width 8 height 8
radio input "true"
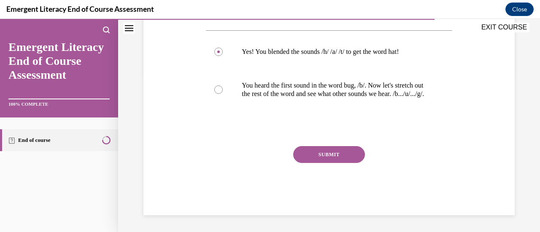
click at [336, 163] on button "SUBMIT" at bounding box center [329, 154] width 72 height 17
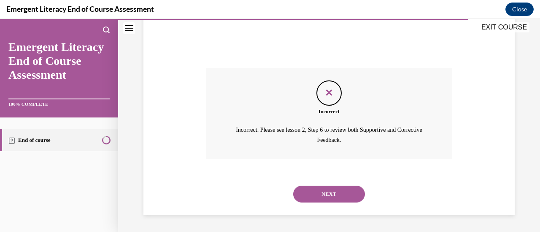
scroll to position [259, 0]
click at [327, 191] on button "NEXT" at bounding box center [329, 194] width 72 height 17
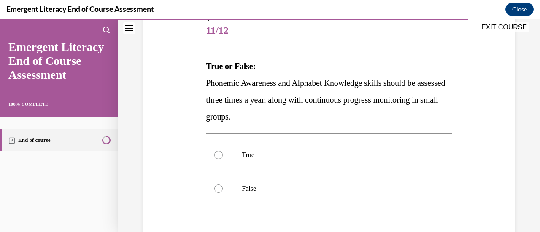
scroll to position [127, 0]
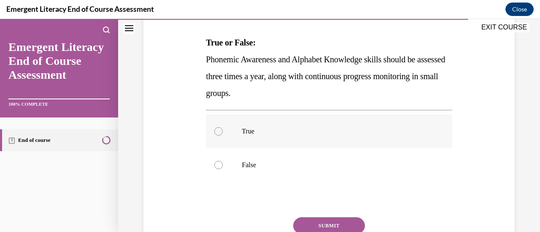
click at [219, 130] on div at bounding box center [218, 131] width 8 height 8
click at [219, 130] on input "True" at bounding box center [218, 131] width 8 height 8
radio input "true"
click at [327, 225] on button "SUBMIT" at bounding box center [329, 226] width 72 height 17
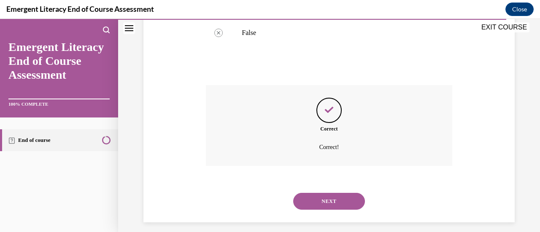
scroll to position [266, 0]
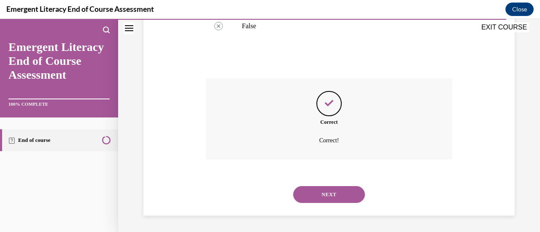
click at [334, 197] on button "NEXT" at bounding box center [329, 194] width 72 height 17
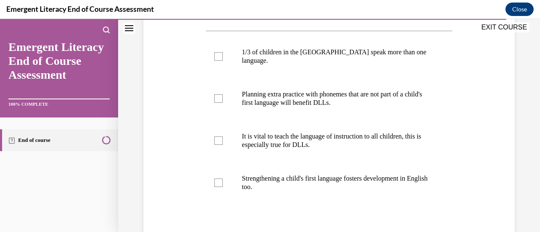
scroll to position [169, 0]
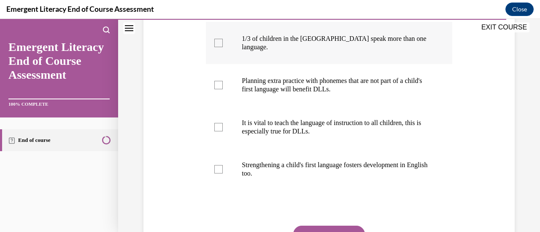
click at [216, 47] on div at bounding box center [218, 43] width 8 height 8
click at [216, 47] on input "1/3 of children in the [GEOGRAPHIC_DATA] speak more than one language." at bounding box center [218, 43] width 8 height 8
checkbox input "true"
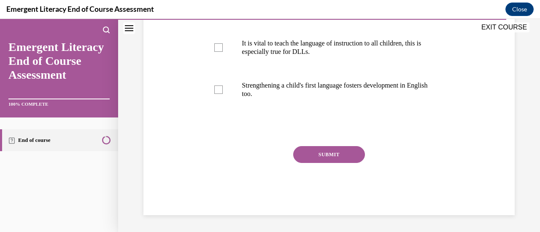
click at [327, 151] on button "SUBMIT" at bounding box center [329, 154] width 72 height 17
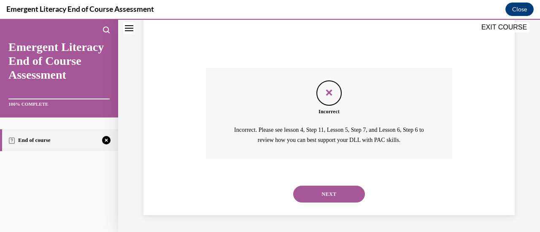
scroll to position [335, 0]
click at [332, 193] on button "NEXT" at bounding box center [329, 194] width 72 height 17
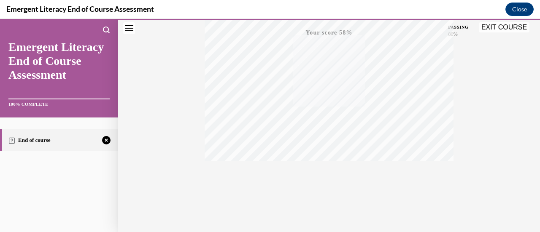
scroll to position [219, 0]
click at [324, 174] on div "TAKE AGAIN" at bounding box center [329, 176] width 30 height 20
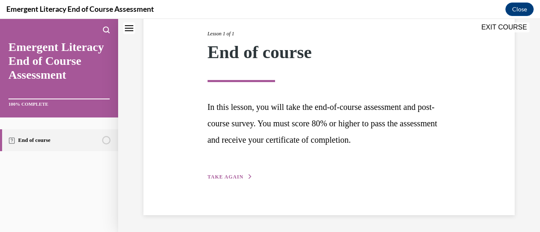
scroll to position [106, 0]
click at [217, 178] on span "TAKE AGAIN" at bounding box center [226, 178] width 36 height 6
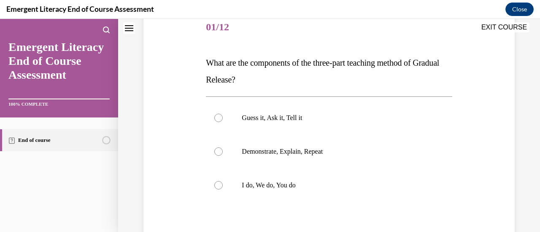
scroll to position [94, 0]
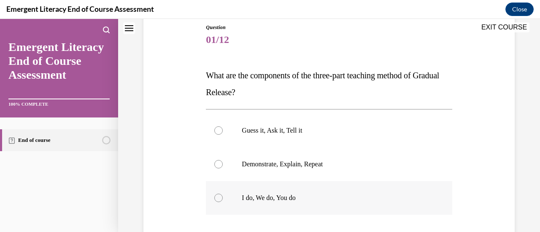
click at [219, 197] on div at bounding box center [218, 198] width 8 height 8
click at [219, 197] on input "I do, We do, You do" at bounding box center [218, 198] width 8 height 8
radio input "true"
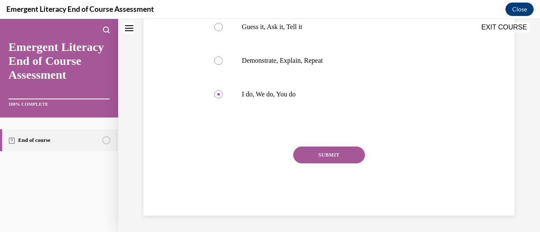
click at [316, 161] on button "SUBMIT" at bounding box center [329, 155] width 72 height 17
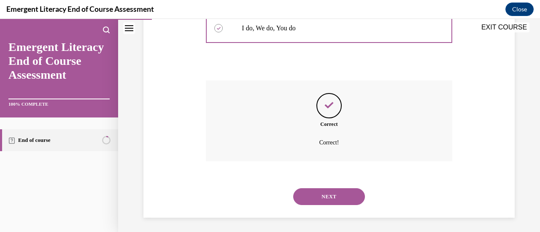
scroll to position [266, 0]
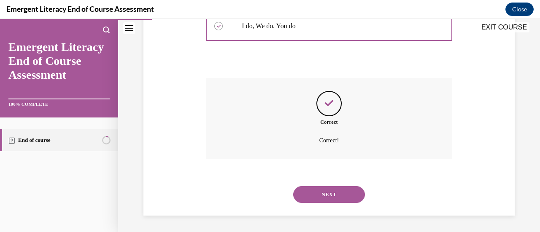
click at [319, 195] on button "NEXT" at bounding box center [329, 194] width 72 height 17
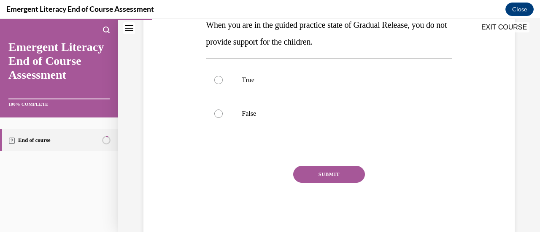
scroll to position [181, 0]
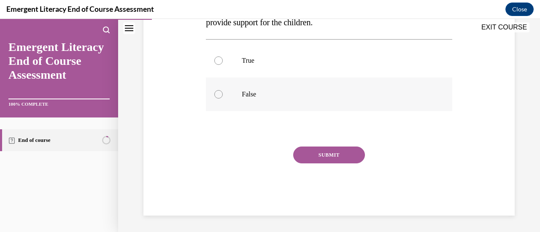
click at [219, 95] on div at bounding box center [218, 94] width 8 height 8
click at [219, 95] on input "False" at bounding box center [218, 94] width 8 height 8
radio input "true"
click at [322, 159] on button "SUBMIT" at bounding box center [329, 155] width 72 height 17
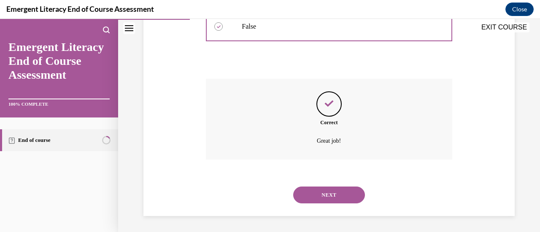
scroll to position [249, 0]
click at [327, 201] on button "NEXT" at bounding box center [329, 194] width 72 height 17
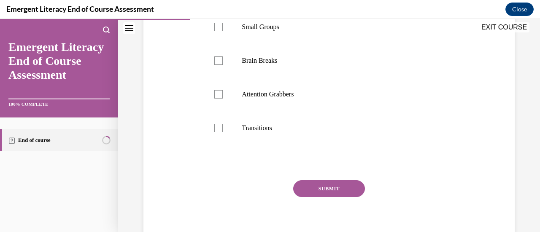
scroll to position [211, 0]
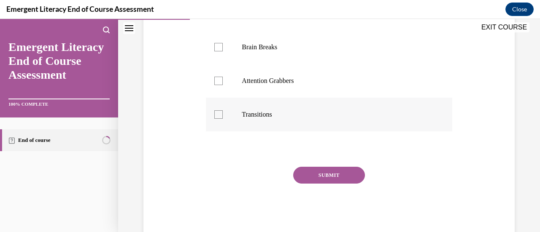
click at [221, 116] on div at bounding box center [218, 115] width 8 height 8
click at [221, 116] on input "Transitions" at bounding box center [218, 115] width 8 height 8
checkbox input "true"
click at [329, 179] on button "SUBMIT" at bounding box center [329, 175] width 72 height 17
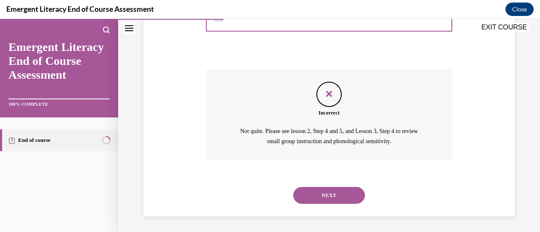
scroll to position [309, 0]
click at [343, 198] on button "NEXT" at bounding box center [329, 195] width 72 height 17
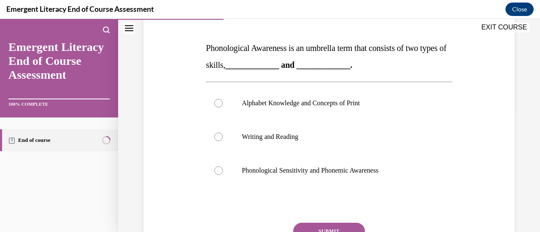
scroll to position [127, 0]
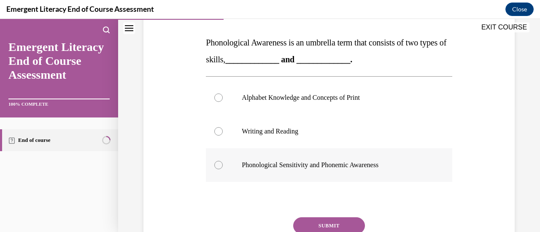
click at [217, 166] on div at bounding box center [218, 165] width 8 height 8
click at [217, 166] on input "Phonological Sensitivity and Phonemic Awareness" at bounding box center [218, 165] width 8 height 8
radio input "true"
click at [349, 221] on button "SUBMIT" at bounding box center [329, 226] width 72 height 17
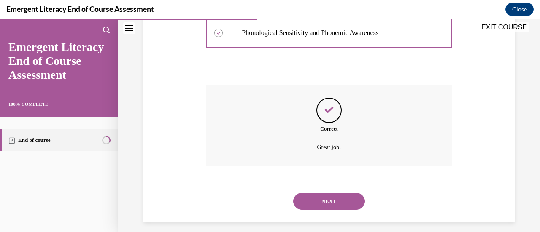
scroll to position [266, 0]
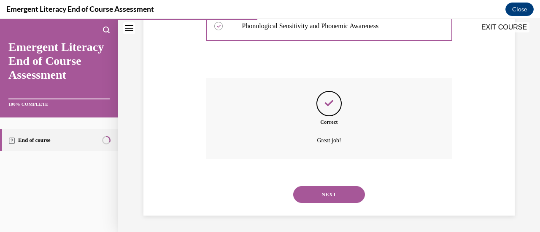
click at [324, 195] on button "NEXT" at bounding box center [329, 194] width 72 height 17
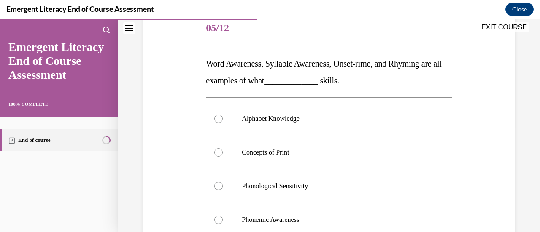
scroll to position [127, 0]
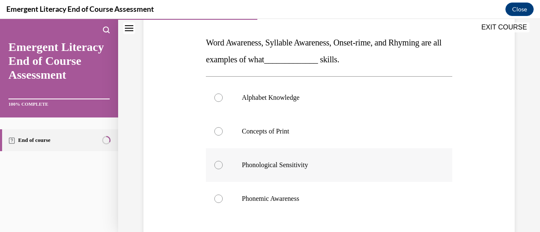
click at [218, 165] on div at bounding box center [218, 165] width 8 height 8
click at [218, 165] on input "Phonological Sensitivity" at bounding box center [218, 165] width 8 height 8
radio input "true"
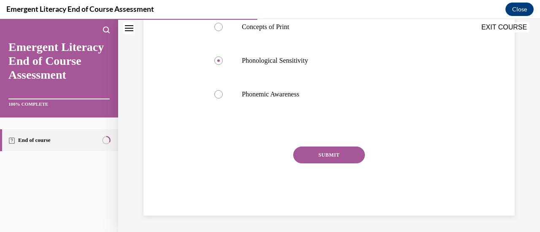
click at [341, 156] on button "SUBMIT" at bounding box center [329, 155] width 72 height 17
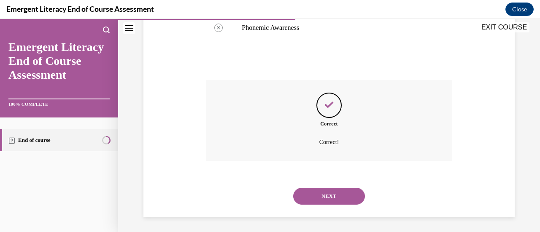
scroll to position [300, 0]
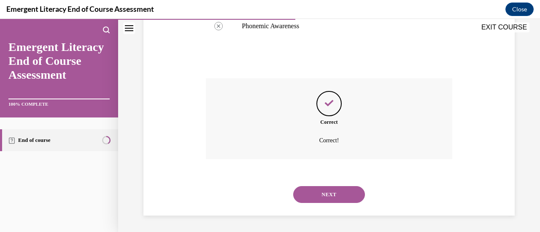
click at [332, 196] on button "NEXT" at bounding box center [329, 194] width 72 height 17
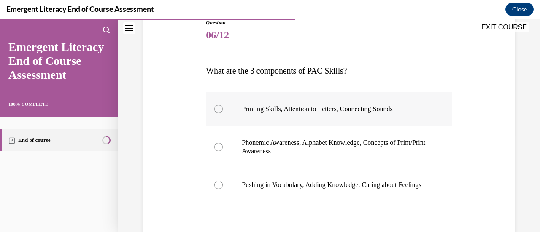
scroll to position [127, 0]
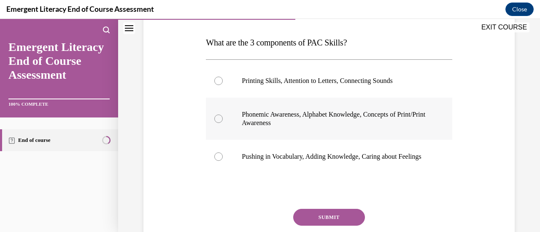
click at [219, 118] on div at bounding box center [218, 119] width 8 height 8
click at [219, 118] on input "Phonemic Awareness, Alphabet Knowledge, Concepts of Print/Print Awareness" at bounding box center [218, 119] width 8 height 8
radio input "true"
click at [343, 226] on button "SUBMIT" at bounding box center [329, 217] width 72 height 17
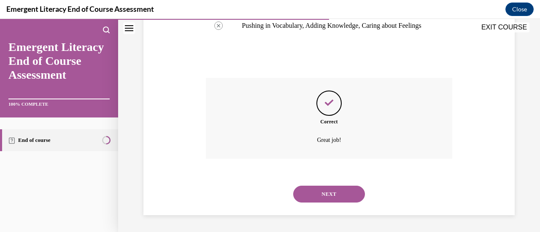
scroll to position [266, 0]
click at [333, 189] on button "NEXT" at bounding box center [329, 194] width 72 height 17
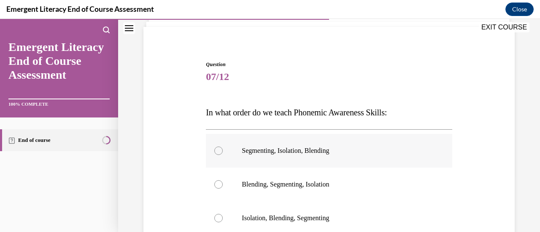
scroll to position [84, 0]
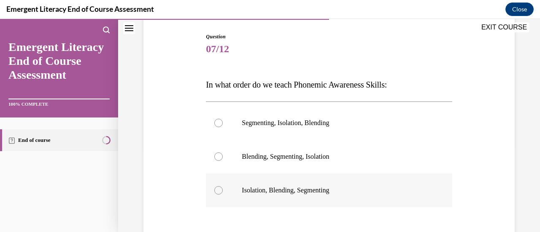
click at [219, 190] on div at bounding box center [218, 190] width 8 height 8
click at [219, 190] on input "Isolation, Blending, Segmenting" at bounding box center [218, 190] width 8 height 8
radio input "true"
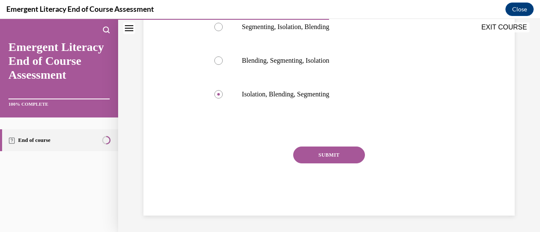
click at [337, 159] on button "SUBMIT" at bounding box center [329, 155] width 72 height 17
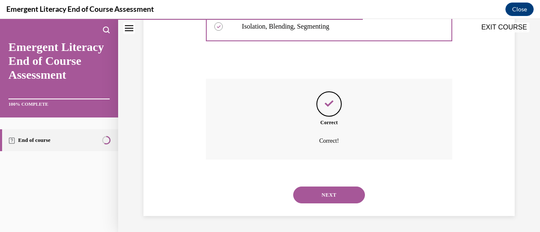
scroll to position [249, 0]
click at [329, 193] on button "NEXT" at bounding box center [329, 194] width 72 height 17
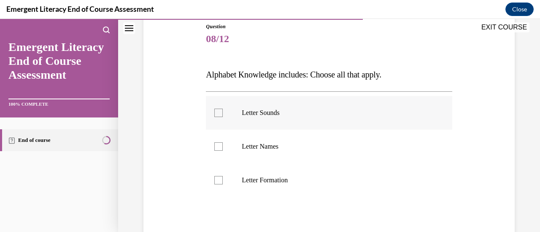
scroll to position [127, 0]
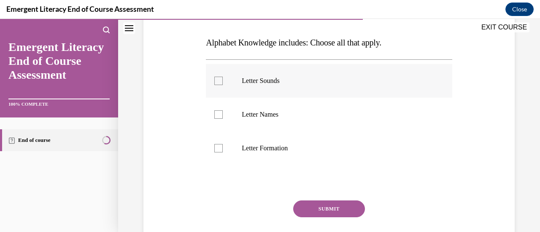
click at [219, 81] on div at bounding box center [218, 81] width 8 height 8
click at [219, 81] on input "Letter Sounds" at bounding box center [218, 81] width 8 height 8
checkbox input "true"
click at [218, 113] on div at bounding box center [218, 115] width 8 height 8
click at [218, 113] on input "Letter Names" at bounding box center [218, 115] width 8 height 8
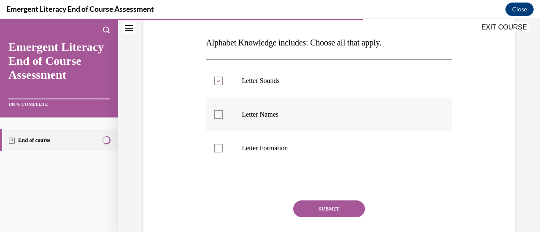
checkbox input "true"
click at [219, 146] on div at bounding box center [218, 148] width 8 height 8
click at [219, 146] on input "Letter Formation" at bounding box center [218, 148] width 8 height 8
checkbox input "true"
click at [347, 211] on button "SUBMIT" at bounding box center [329, 209] width 72 height 17
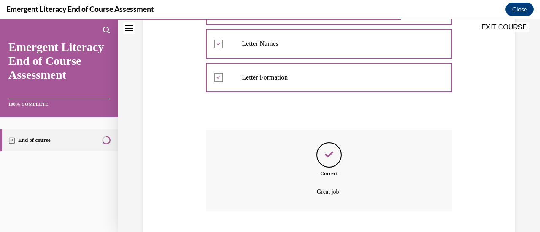
scroll to position [249, 0]
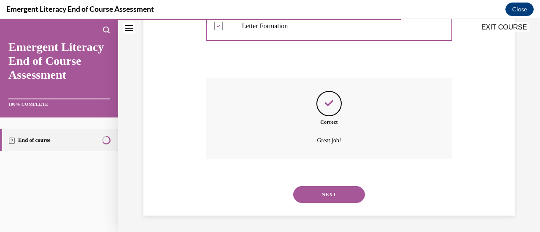
click at [325, 187] on button "NEXT" at bounding box center [329, 194] width 72 height 17
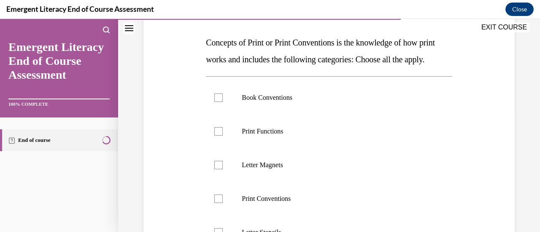
scroll to position [169, 0]
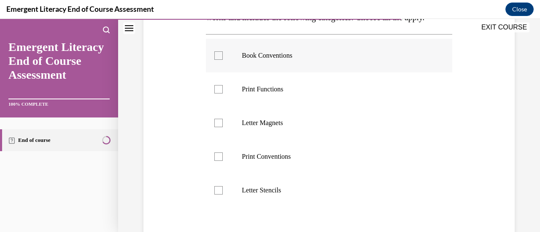
click at [222, 73] on label "Book Conventions" at bounding box center [329, 56] width 246 height 34
click at [222, 60] on input "Book Conventions" at bounding box center [218, 55] width 8 height 8
checkbox input "true"
click at [220, 161] on div at bounding box center [218, 157] width 8 height 8
click at [220, 161] on input "Print Conventions" at bounding box center [218, 157] width 8 height 8
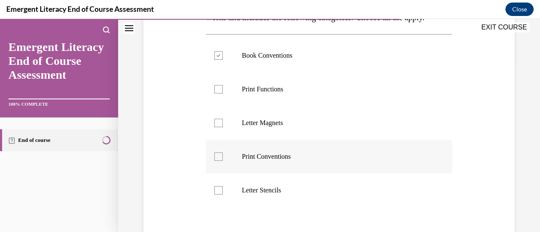
checkbox input "true"
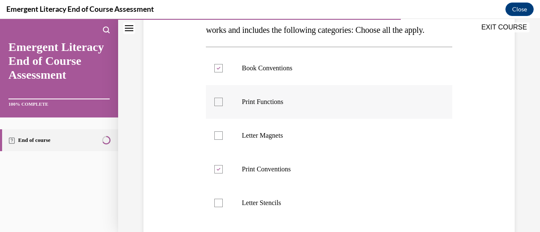
scroll to position [155, 0]
click at [223, 120] on label "Print Functions" at bounding box center [329, 103] width 246 height 34
click at [223, 107] on input "Print Functions" at bounding box center [218, 103] width 8 height 8
checkbox input "true"
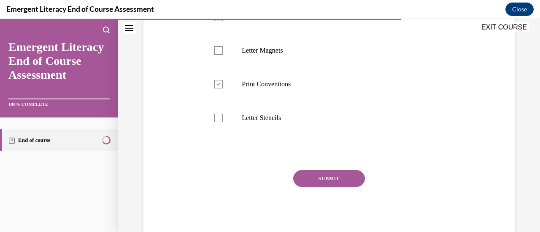
scroll to position [282, 0]
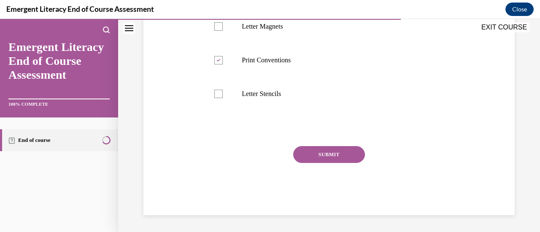
click at [338, 155] on button "SUBMIT" at bounding box center [329, 154] width 72 height 17
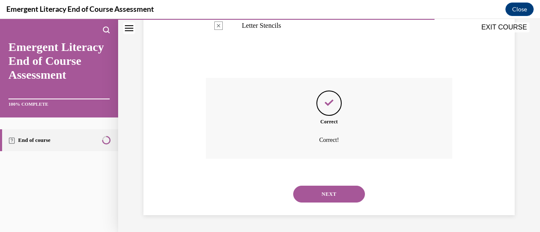
scroll to position [350, 0]
click at [334, 195] on button "NEXT" at bounding box center [329, 194] width 72 height 17
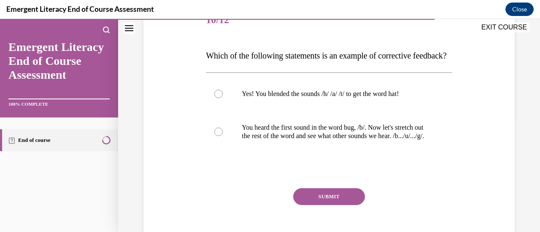
scroll to position [127, 0]
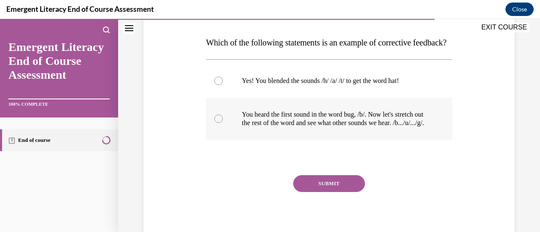
click at [219, 123] on div at bounding box center [218, 119] width 8 height 8
click at [219, 123] on input "You heard the first sound in the word bug, /b/. Now let's stretch out the rest …" at bounding box center [218, 119] width 8 height 8
radio input "true"
click at [330, 192] on button "SUBMIT" at bounding box center [329, 184] width 72 height 17
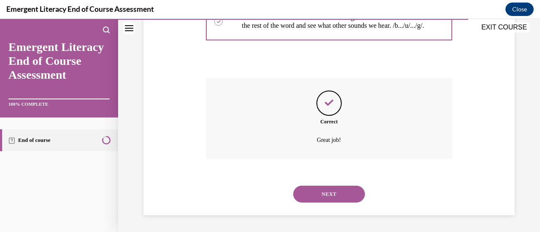
scroll to position [249, 0]
click at [326, 197] on button "NEXT" at bounding box center [329, 194] width 72 height 17
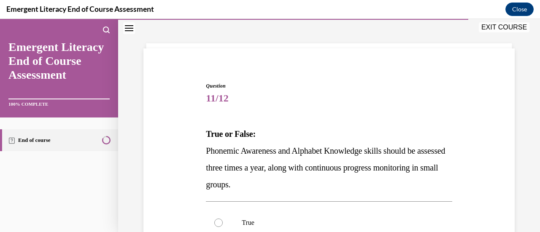
scroll to position [84, 0]
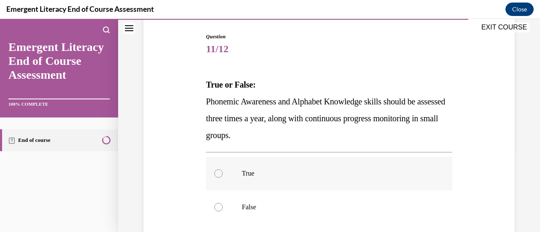
click at [217, 174] on div at bounding box center [218, 174] width 8 height 8
click at [217, 174] on input "True" at bounding box center [218, 174] width 8 height 8
radio input "true"
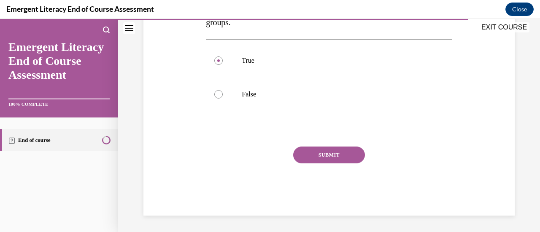
click at [321, 158] on button "SUBMIT" at bounding box center [329, 155] width 72 height 17
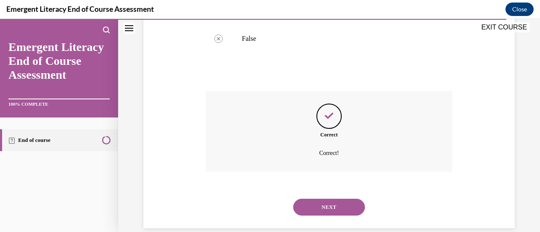
scroll to position [266, 0]
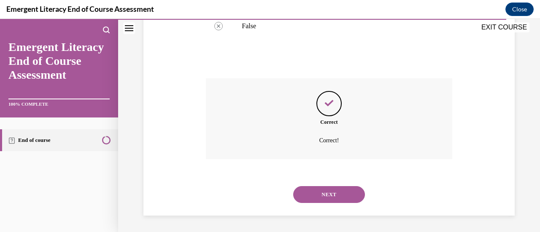
click at [326, 195] on button "NEXT" at bounding box center [329, 194] width 72 height 17
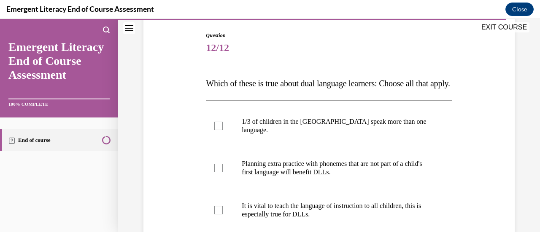
scroll to position [84, 0]
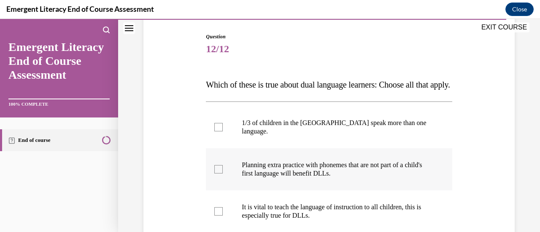
click at [222, 177] on label "Planning extra practice with phonemes that are not part of a child's first lang…" at bounding box center [329, 170] width 246 height 42
click at [222, 174] on input "Planning extra practice with phonemes that are not part of a child's first lang…" at bounding box center [218, 169] width 8 height 8
checkbox input "true"
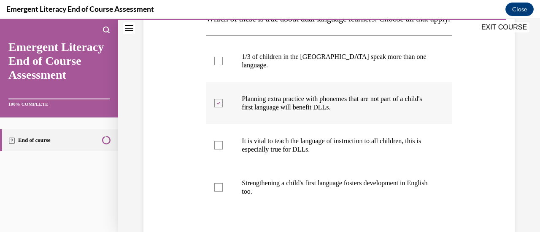
scroll to position [169, 0]
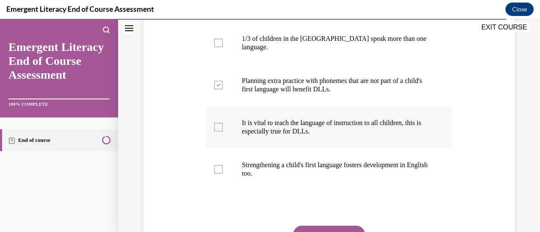
click at [217, 132] on div at bounding box center [218, 127] width 8 height 8
click at [217, 132] on input "It is vital to teach the language of instruction to all children, this is espec…" at bounding box center [218, 127] width 8 height 8
checkbox input "true"
click at [217, 174] on div at bounding box center [218, 169] width 8 height 8
click at [217, 174] on input "Strengthening a child's first language fosters development in English too." at bounding box center [218, 169] width 8 height 8
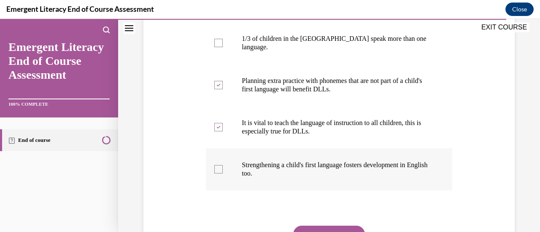
checkbox input "true"
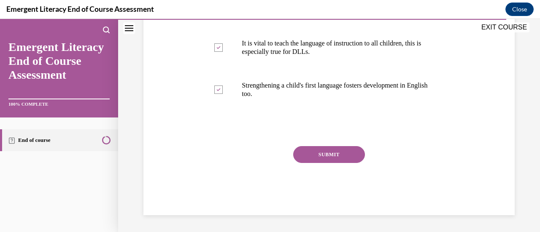
click at [310, 159] on button "SUBMIT" at bounding box center [329, 154] width 72 height 17
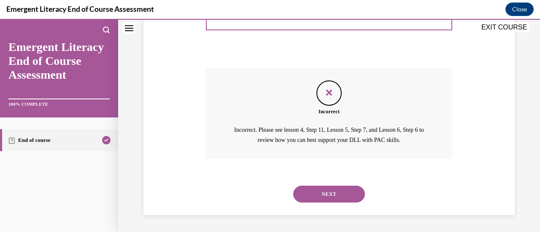
scroll to position [335, 0]
click at [323, 194] on button "NEXT" at bounding box center [329, 194] width 72 height 17
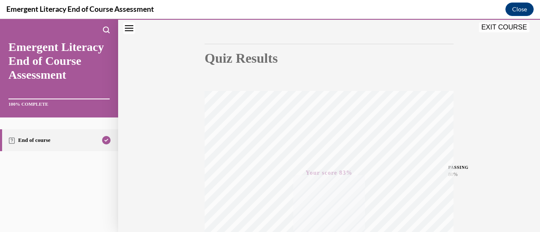
scroll to position [69, 0]
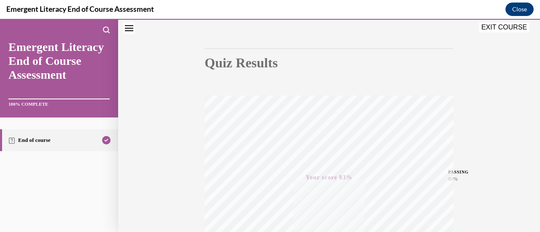
click at [498, 27] on button "EXIT COURSE" at bounding box center [504, 27] width 51 height 10
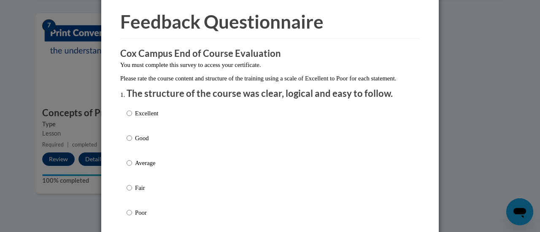
scroll to position [42, 0]
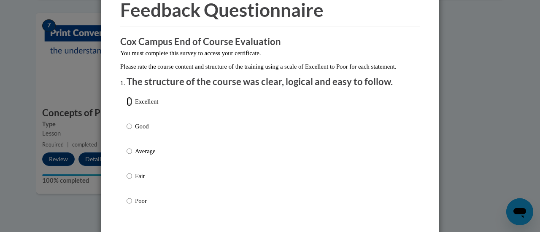
click at [127, 106] on input "Excellent" at bounding box center [129, 101] width 5 height 9
radio input "true"
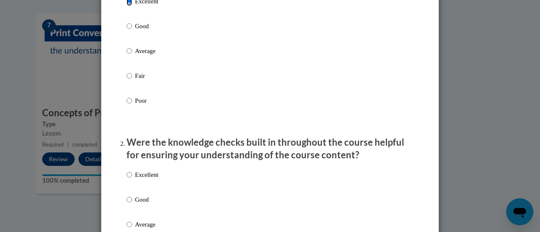
scroll to position [169, 0]
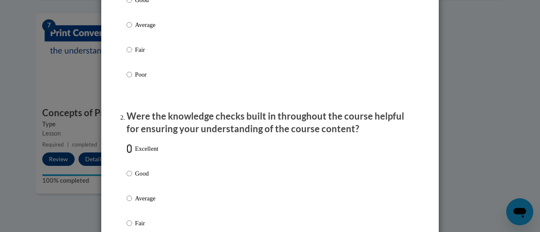
click at [127, 154] on input "Excellent" at bounding box center [129, 148] width 5 height 9
radio input "true"
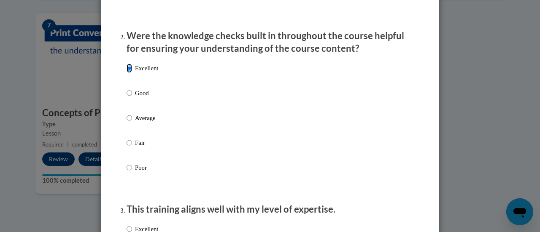
scroll to position [295, 0]
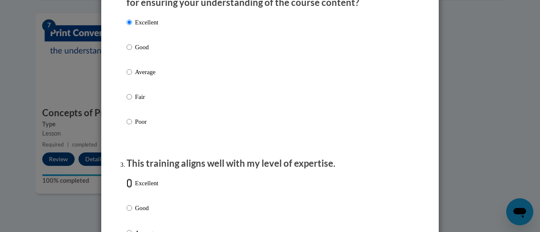
click at [127, 188] on input "Excellent" at bounding box center [129, 183] width 5 height 9
radio input "true"
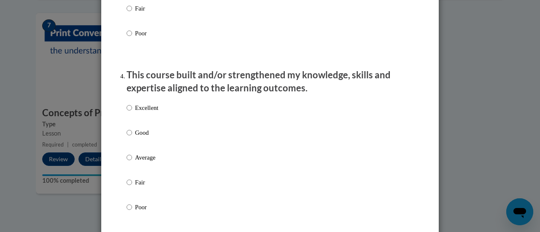
scroll to position [548, 0]
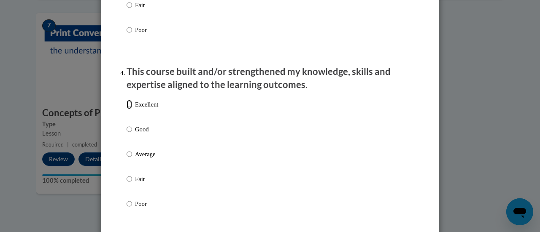
click at [127, 109] on input "Excellent" at bounding box center [129, 104] width 5 height 9
radio input "true"
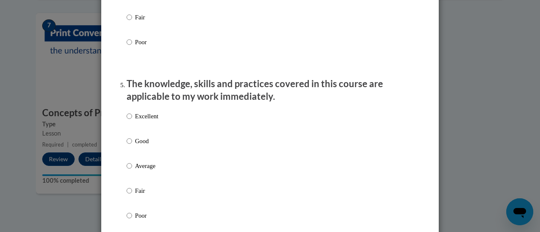
scroll to position [717, 0]
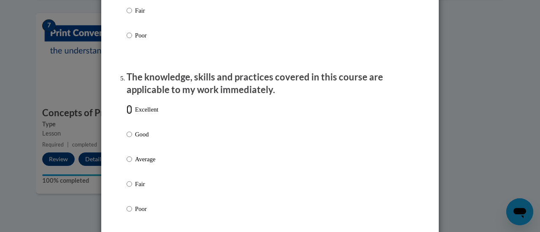
click at [127, 114] on input "Excellent" at bounding box center [129, 109] width 5 height 9
radio input "true"
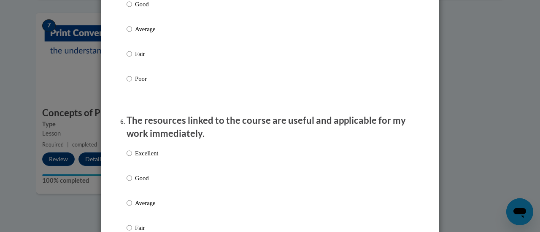
scroll to position [886, 0]
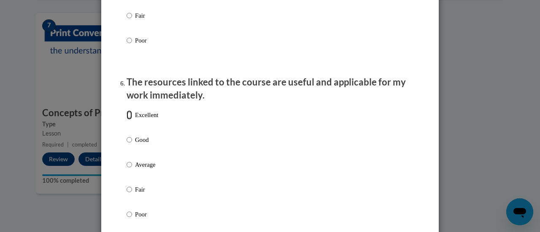
click at [127, 120] on input "Excellent" at bounding box center [129, 115] width 5 height 9
radio input "true"
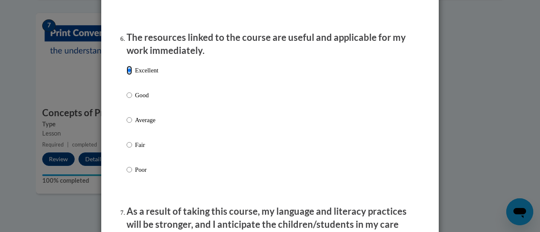
scroll to position [1055, 0]
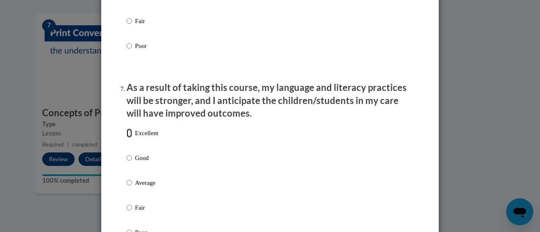
click at [127, 138] on input "Excellent" at bounding box center [129, 133] width 5 height 9
radio input "true"
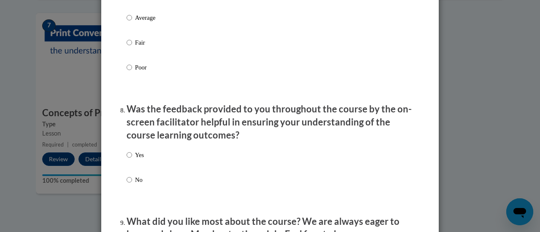
scroll to position [1266, 0]
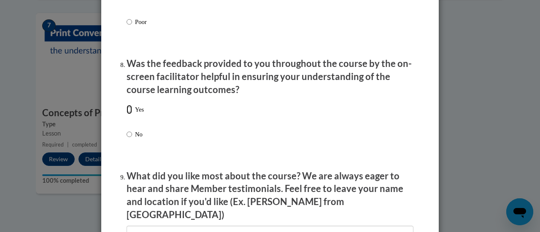
click at [127, 114] on input "Yes" at bounding box center [129, 109] width 5 height 9
radio input "true"
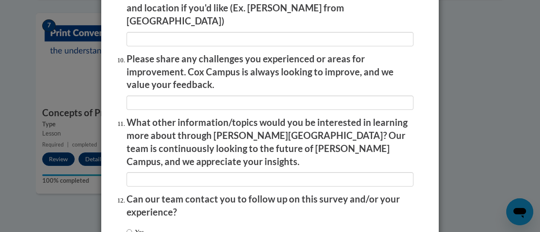
scroll to position [1522, 0]
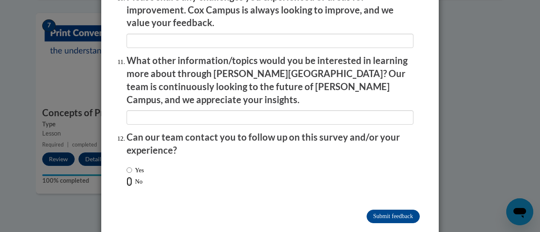
click at [127, 177] on input "No" at bounding box center [129, 181] width 5 height 9
radio input "true"
click at [386, 210] on input "Submit feedback" at bounding box center [393, 217] width 53 height 14
